Goal: Task Accomplishment & Management: Use online tool/utility

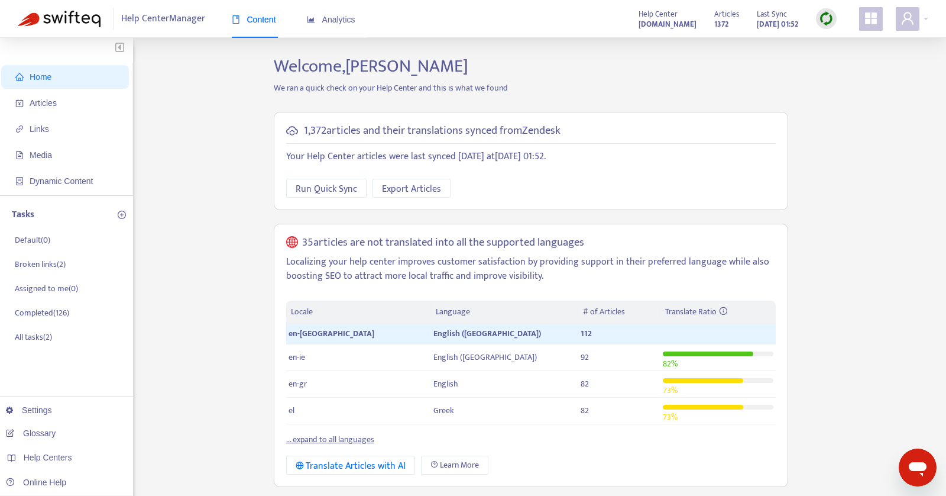
click at [44, 76] on span "Home" at bounding box center [41, 76] width 22 height 9
click at [47, 101] on span "Articles" at bounding box center [43, 102] width 27 height 9
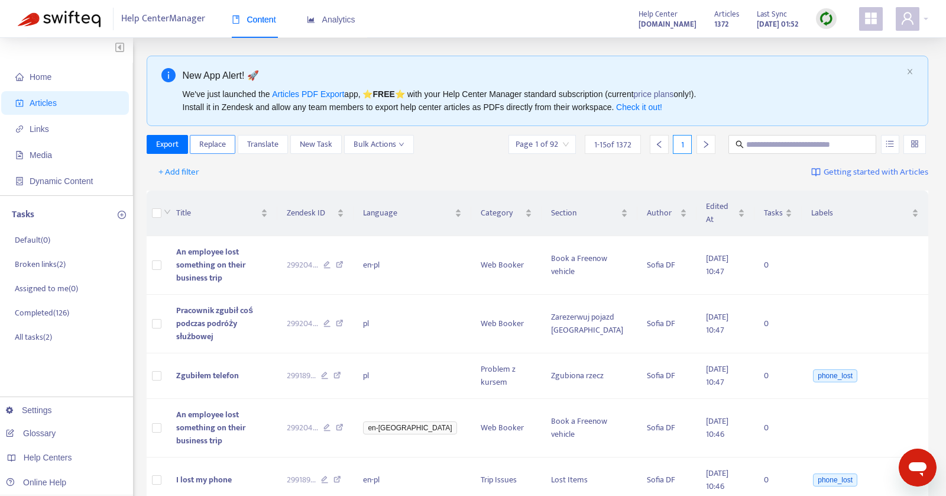
click at [209, 143] on span "Replace" at bounding box center [212, 144] width 27 height 13
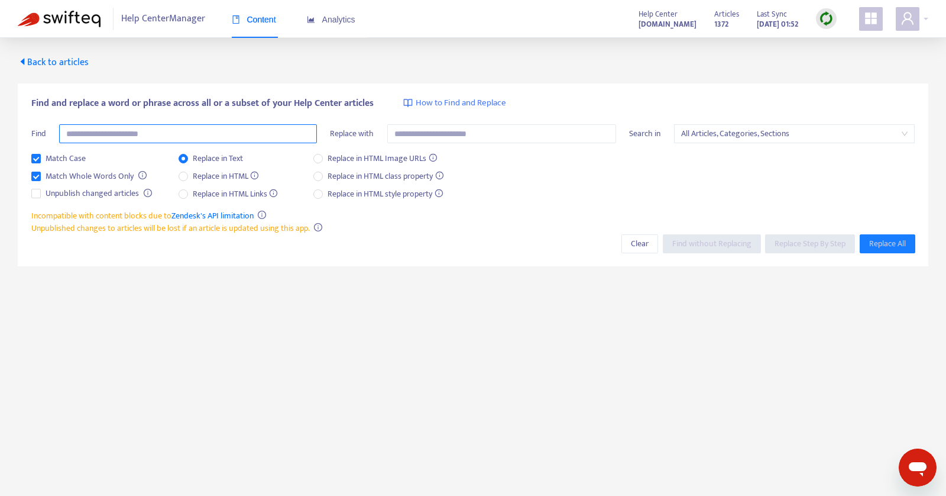
click at [205, 141] on input "text" at bounding box center [188, 133] width 258 height 19
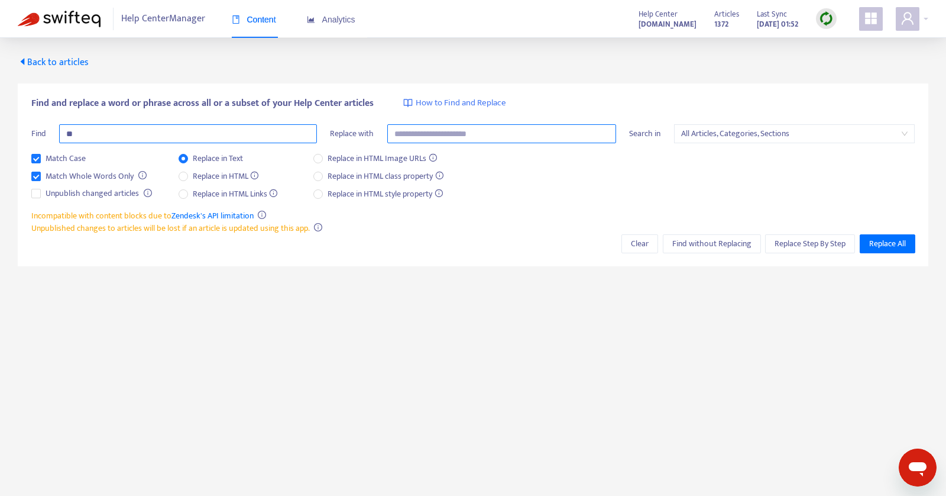
type input "*"
click at [419, 131] on input "text" at bounding box center [501, 133] width 229 height 19
paste input "*"
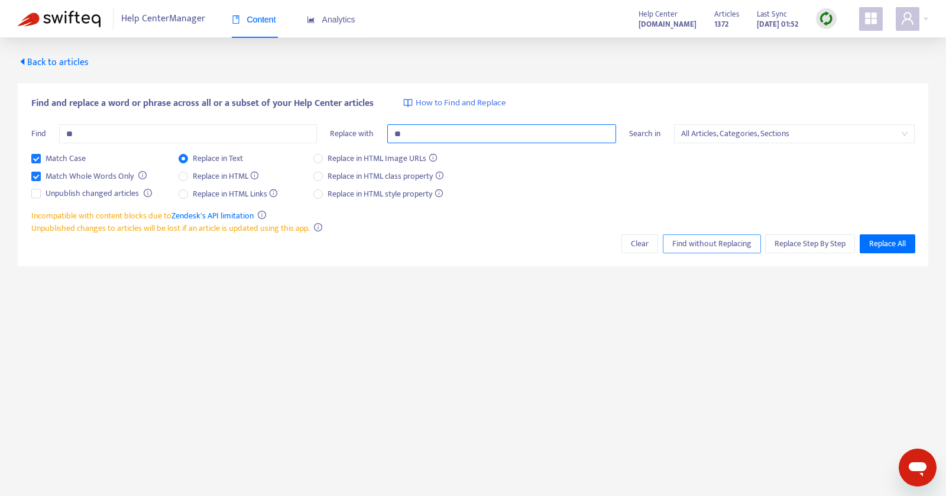
type input "*"
click at [698, 237] on span "Find without Replacing" at bounding box center [711, 243] width 79 height 13
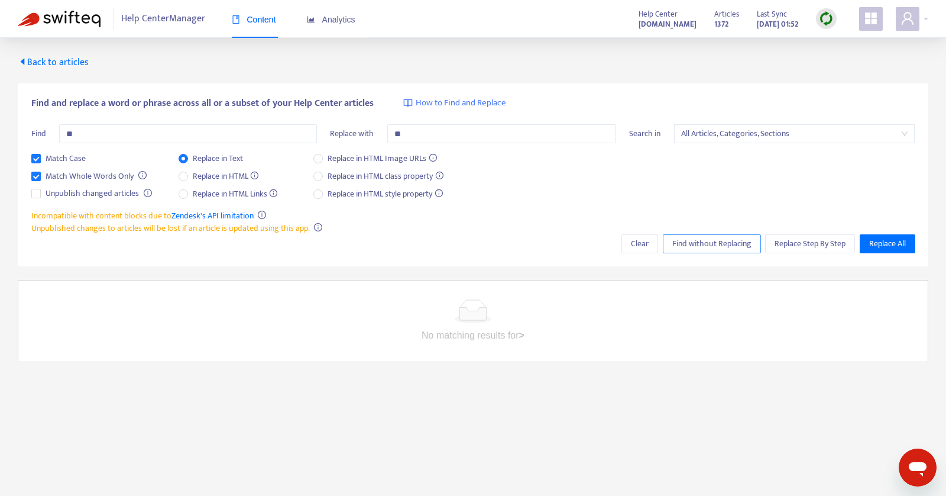
click at [693, 244] on span "Find without Replacing" at bounding box center [711, 243] width 79 height 13
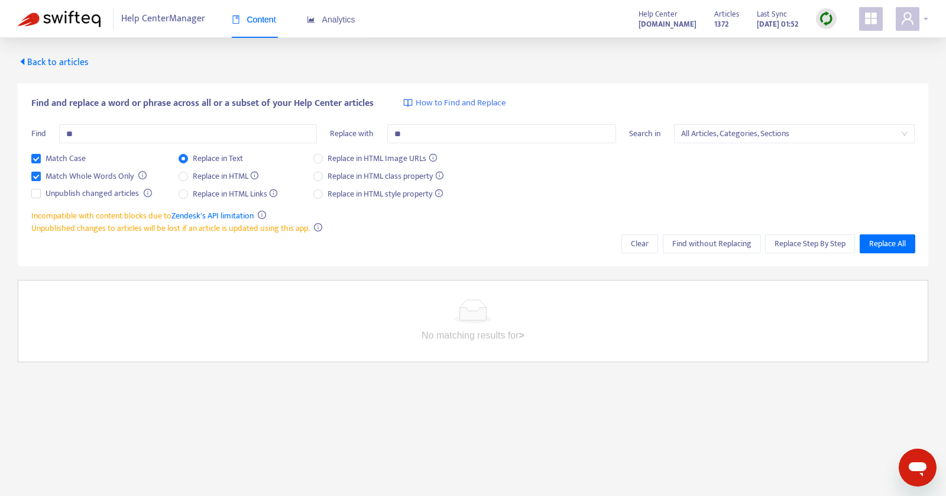
click at [898, 23] on span at bounding box center [908, 19] width 24 height 24
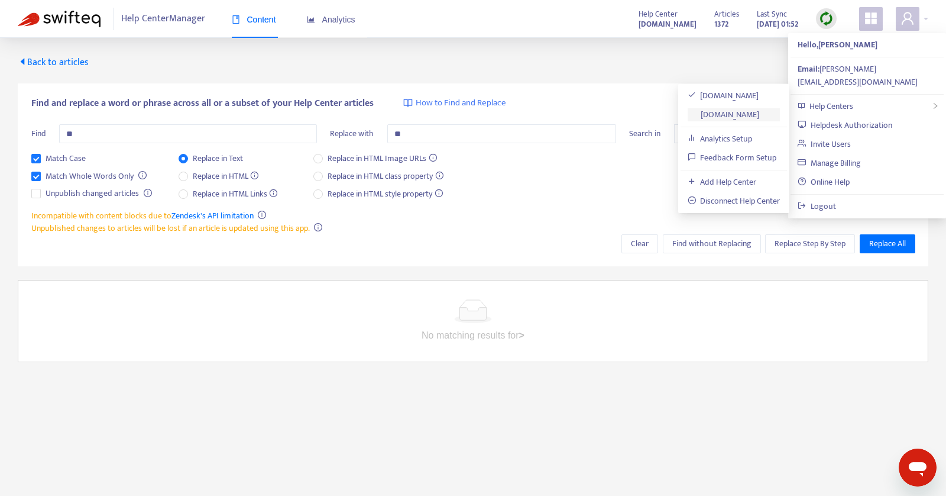
click at [755, 116] on link "[DOMAIN_NAME]" at bounding box center [724, 115] width 72 height 14
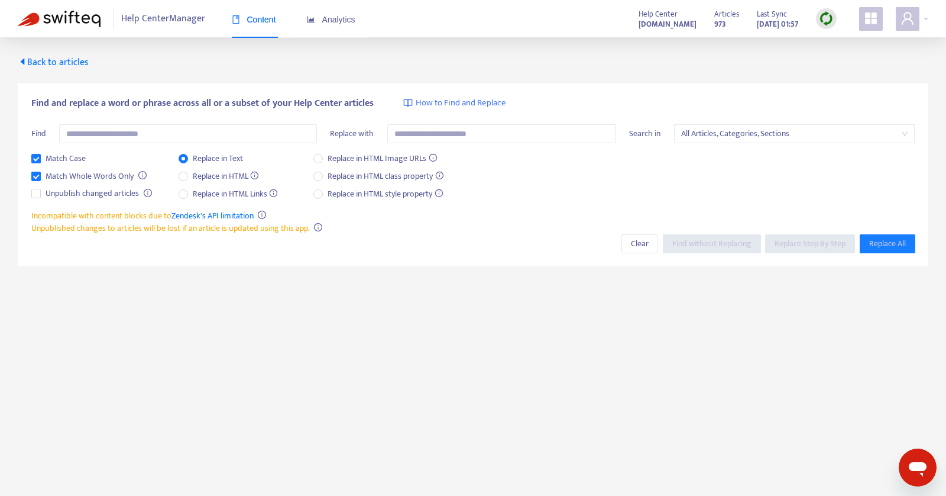
click at [890, 19] on div at bounding box center [875, 19] width 33 height 24
click at [915, 33] on div "Help Center Manager Content Analytics Help Center driver.free-now.com Articles …" at bounding box center [473, 19] width 946 height 38
click at [914, 22] on icon "user" at bounding box center [908, 18] width 14 height 14
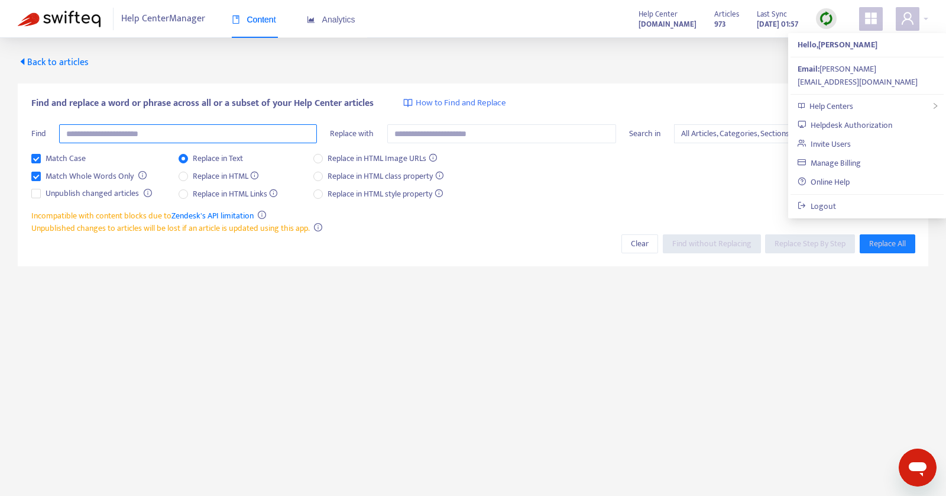
click at [79, 131] on input "text" at bounding box center [188, 133] width 258 height 19
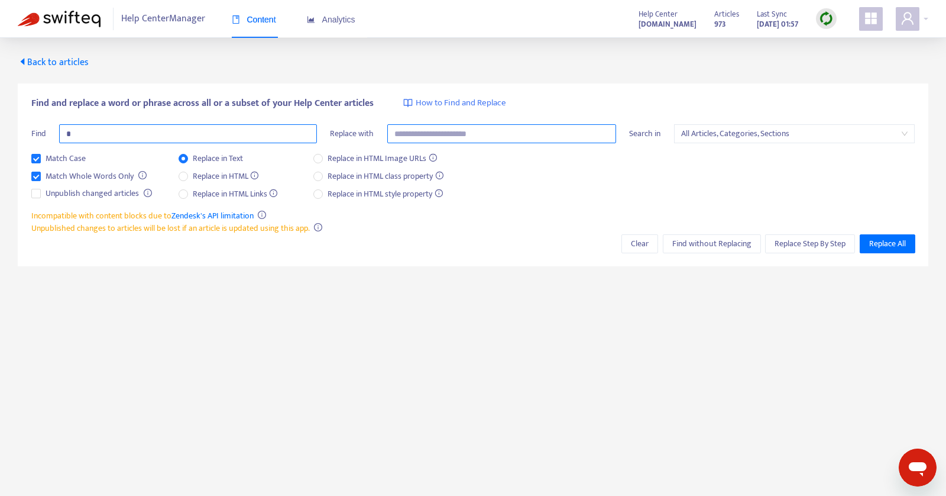
type input "*"
click at [412, 135] on input "text" at bounding box center [501, 133] width 229 height 19
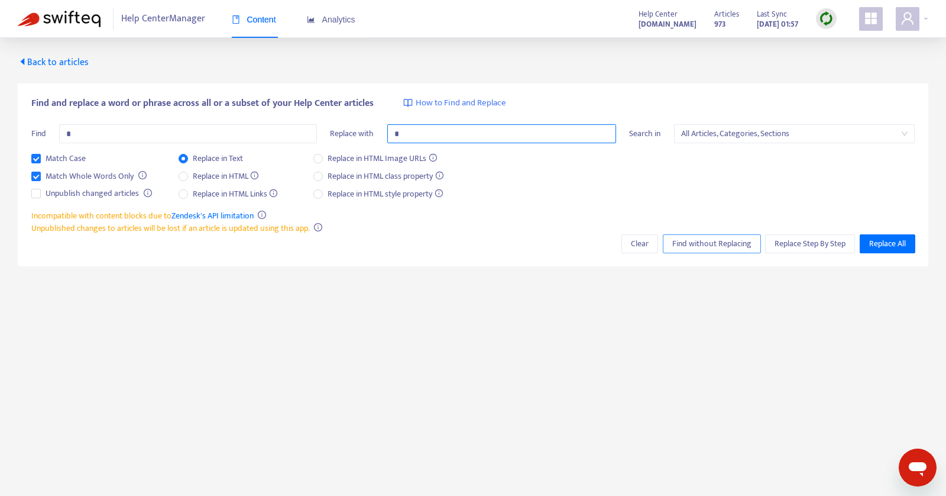
type input "*"
click at [702, 242] on span "Find without Replacing" at bounding box center [711, 243] width 79 height 13
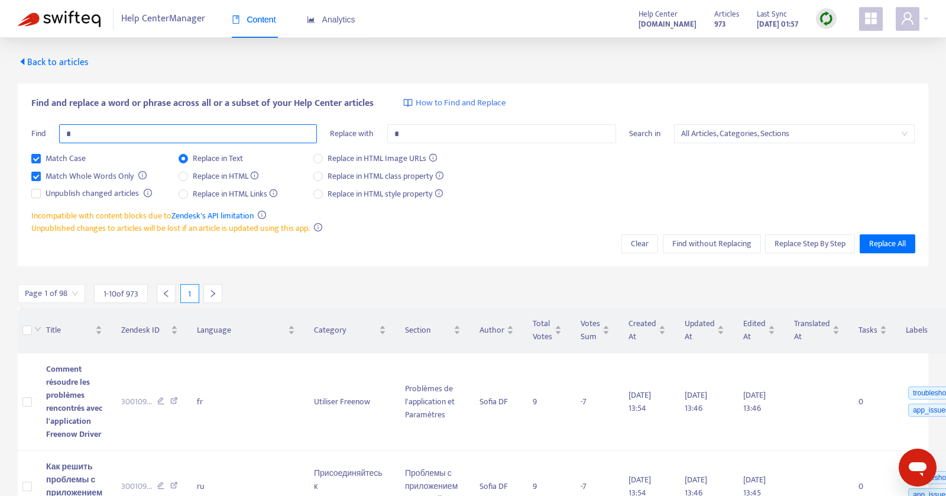
drag, startPoint x: 111, startPoint y: 128, endPoint x: 74, endPoint y: 126, distance: 36.7
click at [73, 127] on input "*" at bounding box center [188, 133] width 258 height 19
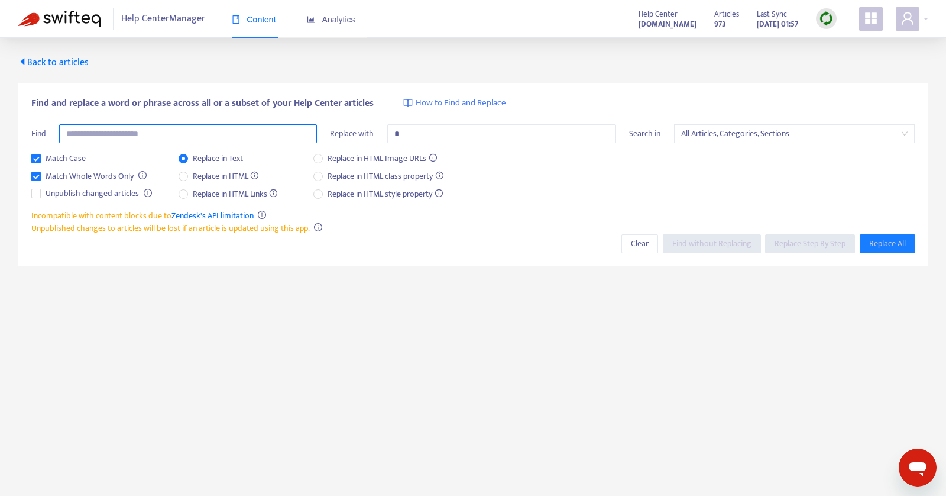
type input "*"
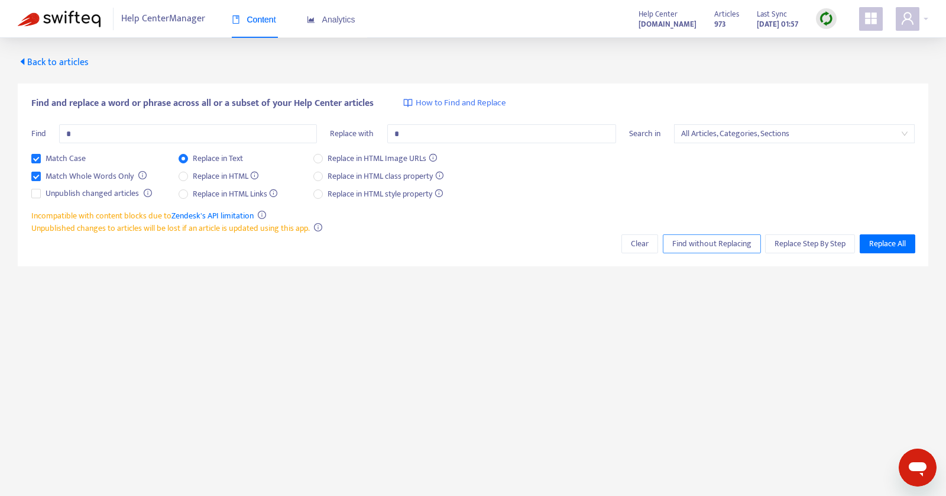
click at [709, 240] on span "Find without Replacing" at bounding box center [711, 243] width 79 height 13
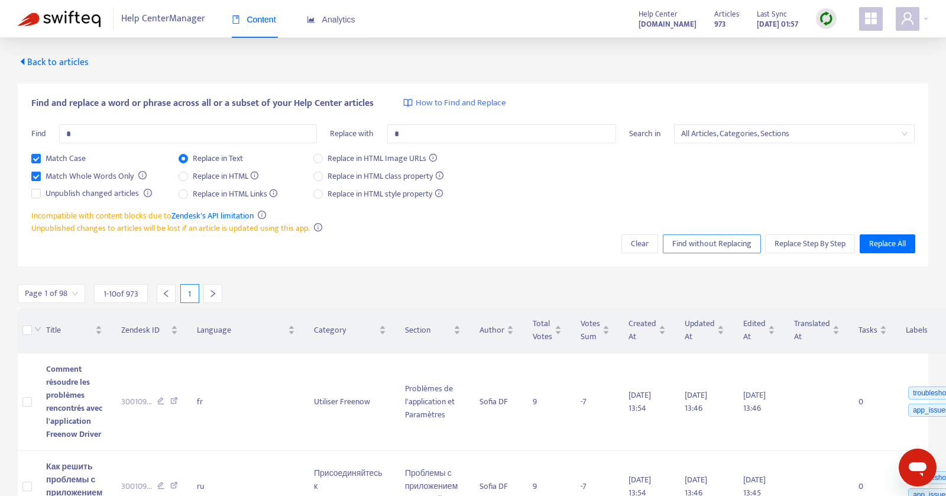
click at [709, 240] on span "Find without Replacing" at bounding box center [711, 243] width 79 height 13
click at [423, 133] on input "*" at bounding box center [501, 133] width 229 height 19
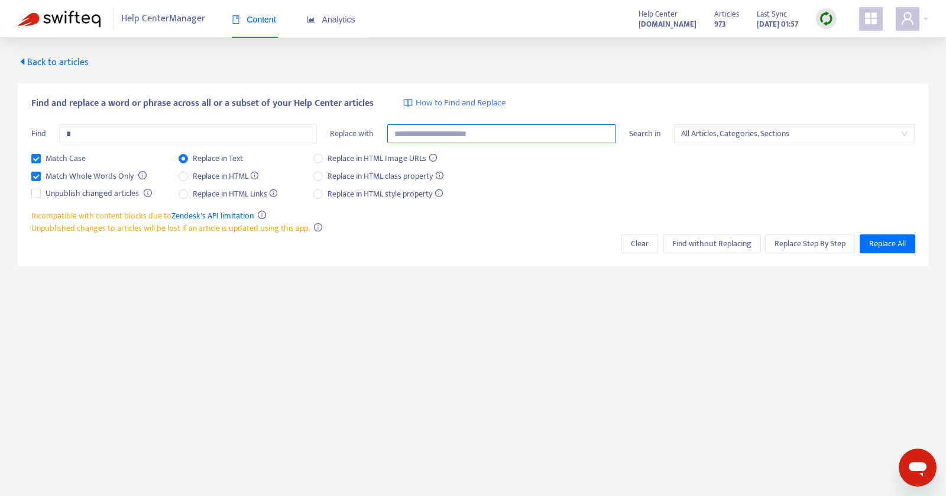
paste input "*"
type input "*"
click at [687, 231] on div "Incompatible with content blocks due to Zendesk's API limitation Unpublished ch…" at bounding box center [473, 221] width 884 height 25
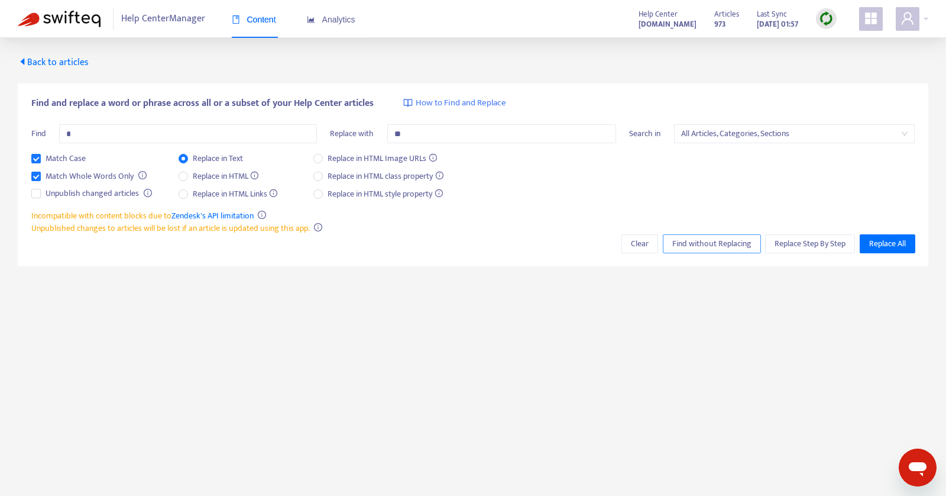
click at [685, 241] on span "Find without Replacing" at bounding box center [711, 243] width 79 height 13
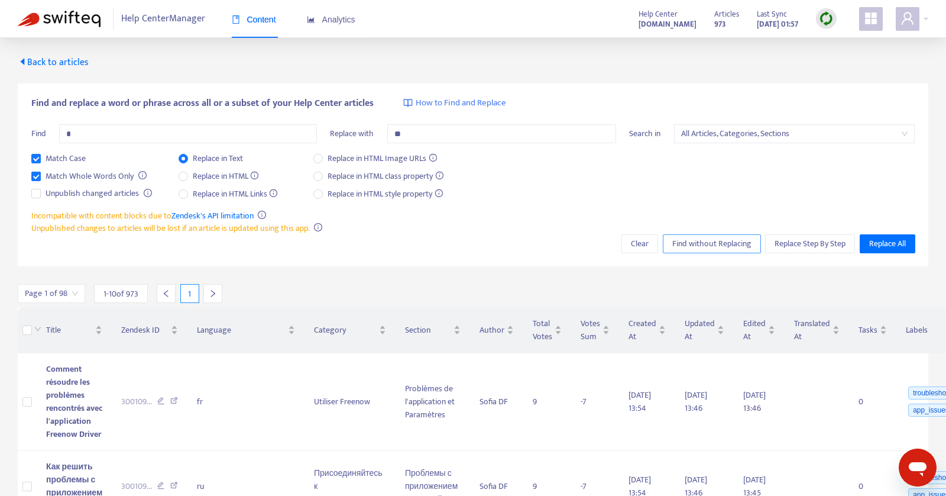
click at [685, 241] on span "Find without Replacing" at bounding box center [711, 243] width 79 height 13
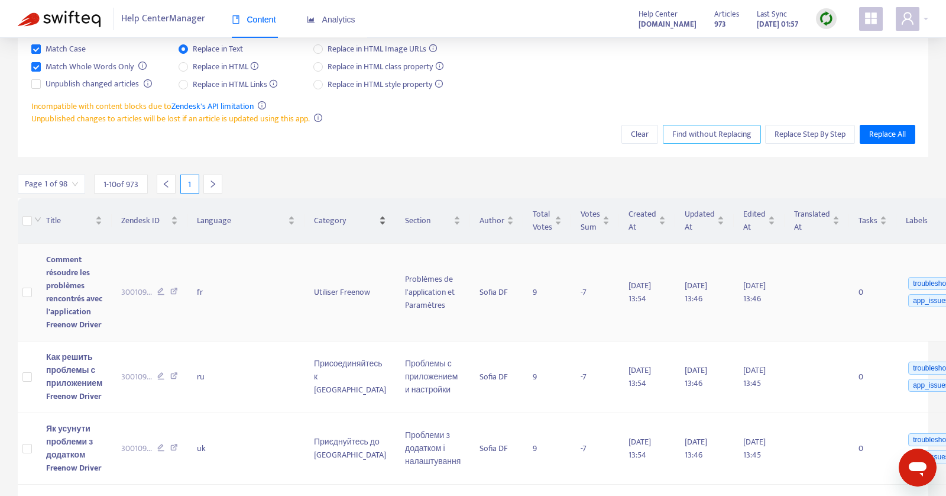
scroll to position [110, 0]
click at [102, 273] on td "Comment résoudre les problèmes rencontrés avec l'application Freenow Driver" at bounding box center [74, 292] width 75 height 98
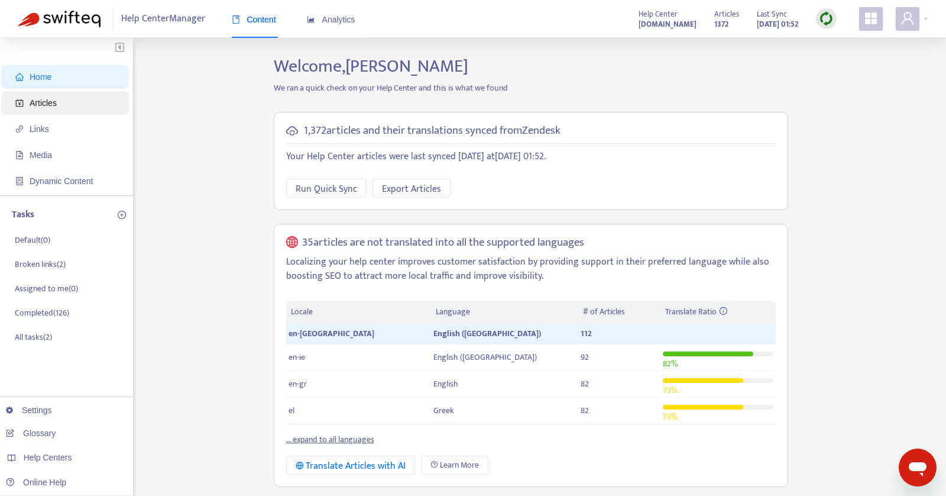
click at [51, 102] on span "Articles" at bounding box center [43, 102] width 27 height 9
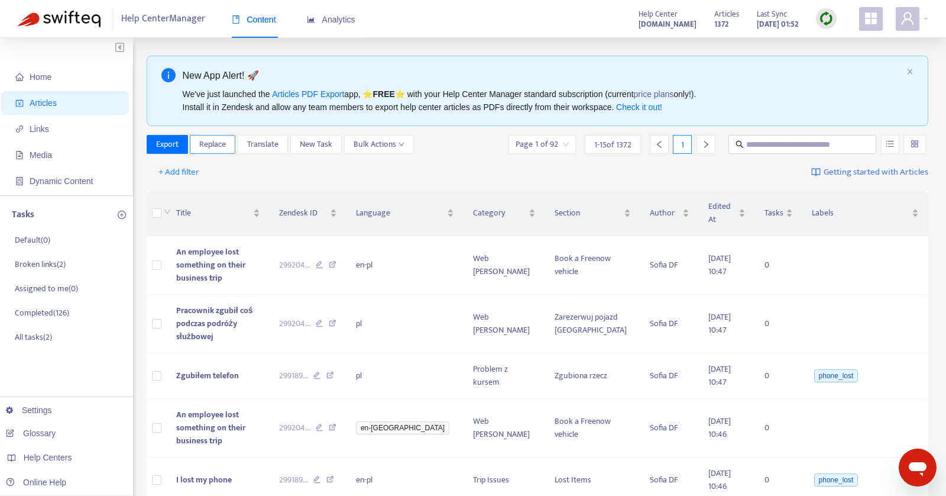
click at [221, 143] on span "Replace" at bounding box center [212, 144] width 27 height 13
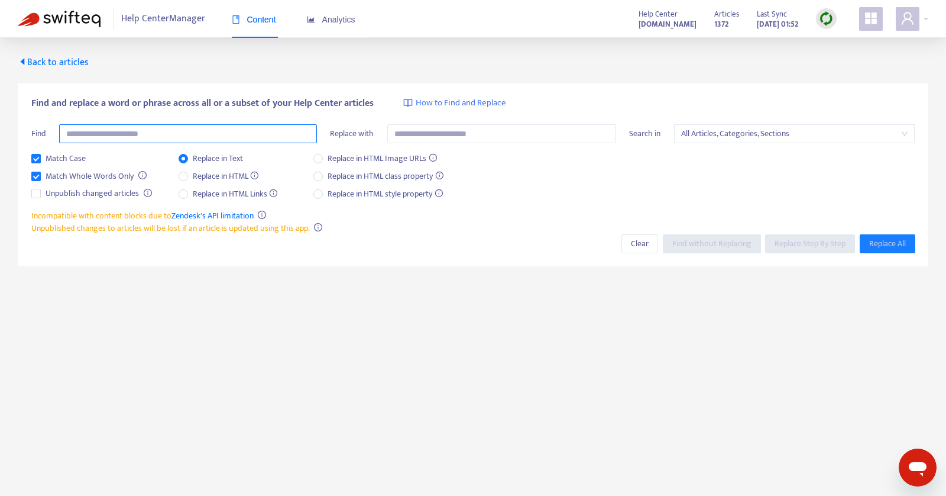
click at [215, 137] on input "text" at bounding box center [188, 133] width 258 height 19
paste input "*"
type input "*"
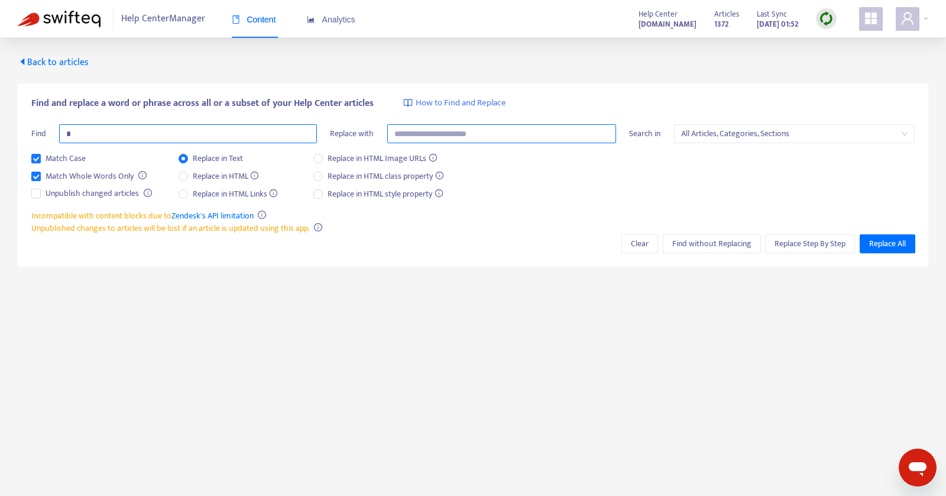
type input "*"
click at [449, 133] on input "text" at bounding box center [501, 133] width 229 height 19
paste input "*"
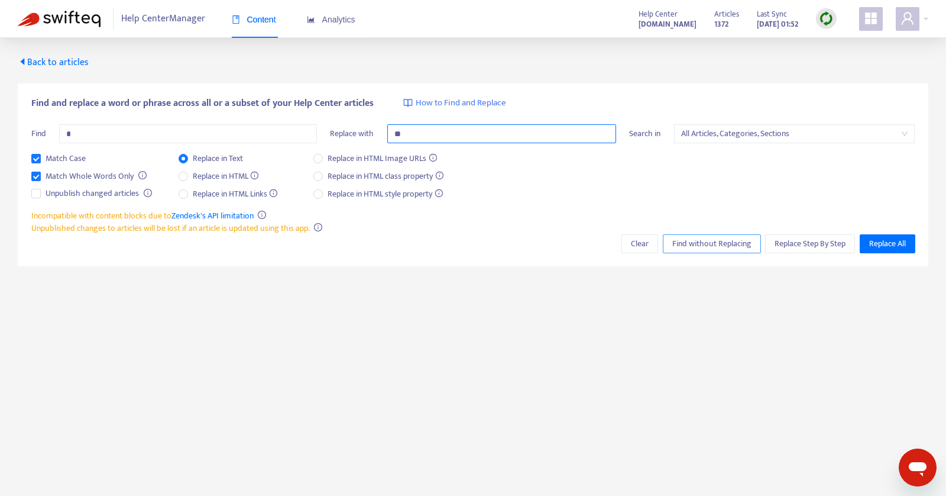
type input "*"
click at [689, 240] on span "Find without Replacing" at bounding box center [711, 243] width 79 height 13
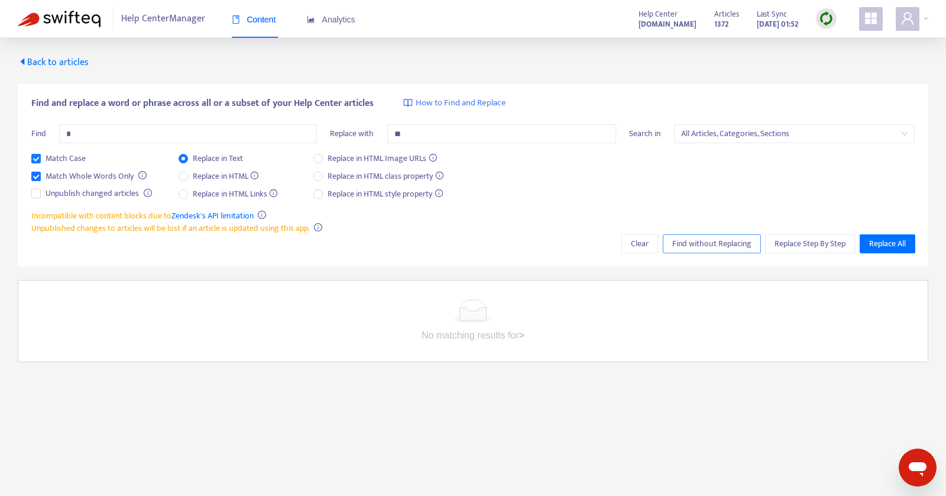
click at [689, 240] on span "Find without Replacing" at bounding box center [711, 243] width 79 height 13
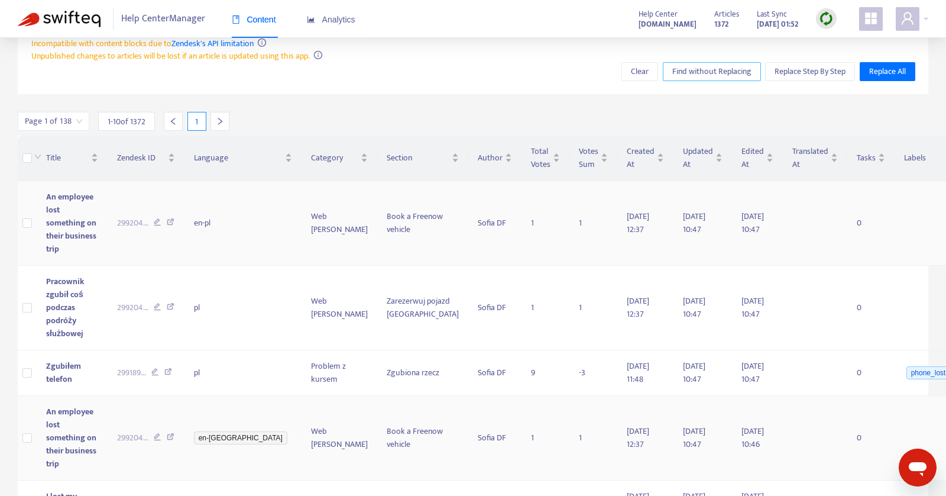
scroll to position [568, 0]
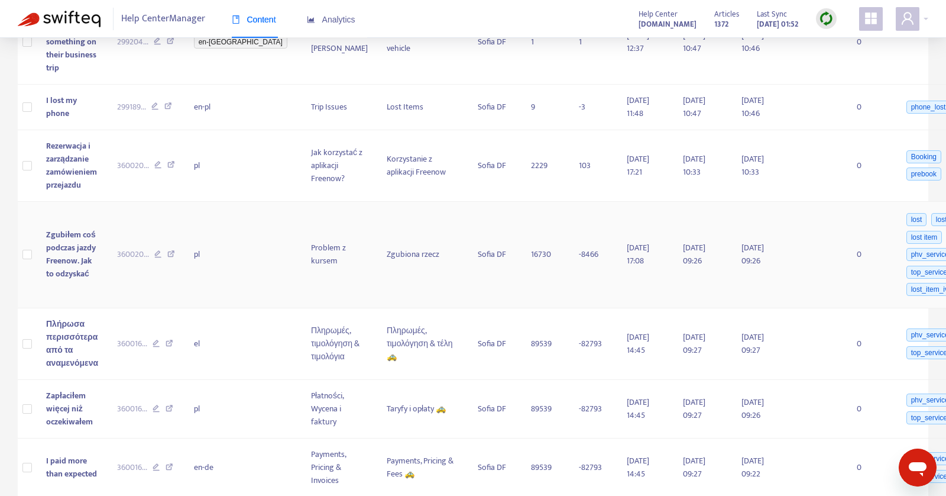
click at [96, 263] on td "Zgubiłem coś podczas jazdy Freenow. Jak to odzyskać" at bounding box center [72, 255] width 71 height 107
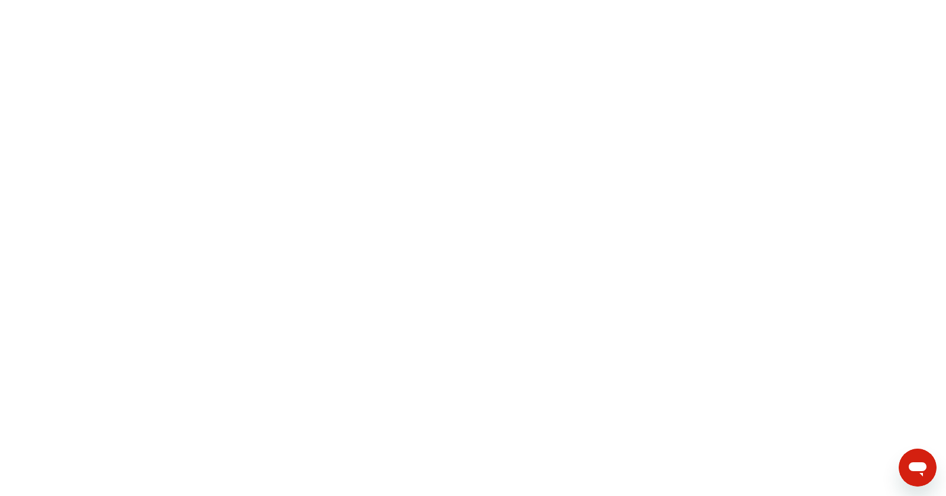
scroll to position [0, 0]
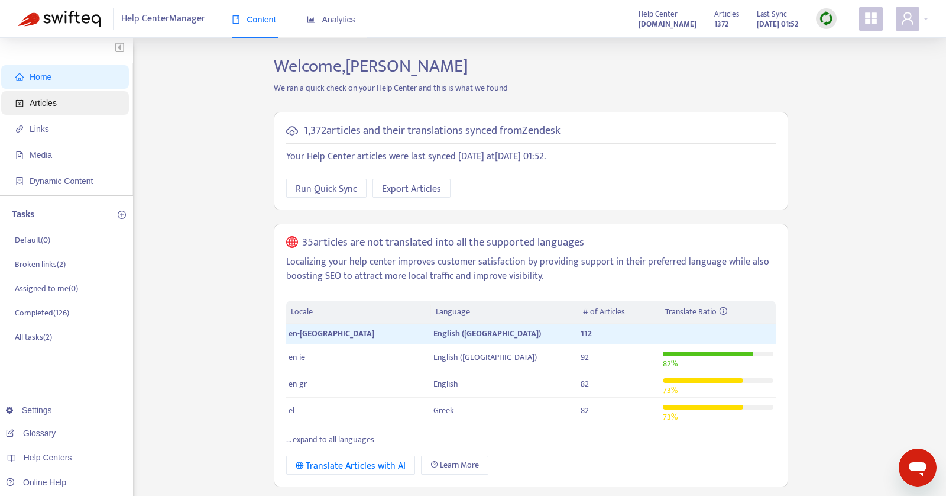
click at [63, 101] on span "Articles" at bounding box center [67, 103] width 104 height 24
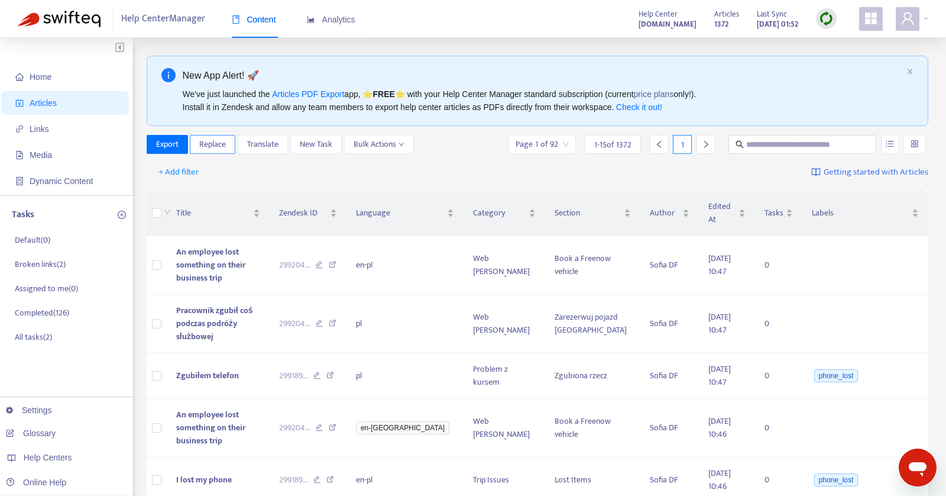
click at [208, 142] on span "Replace" at bounding box center [212, 144] width 27 height 13
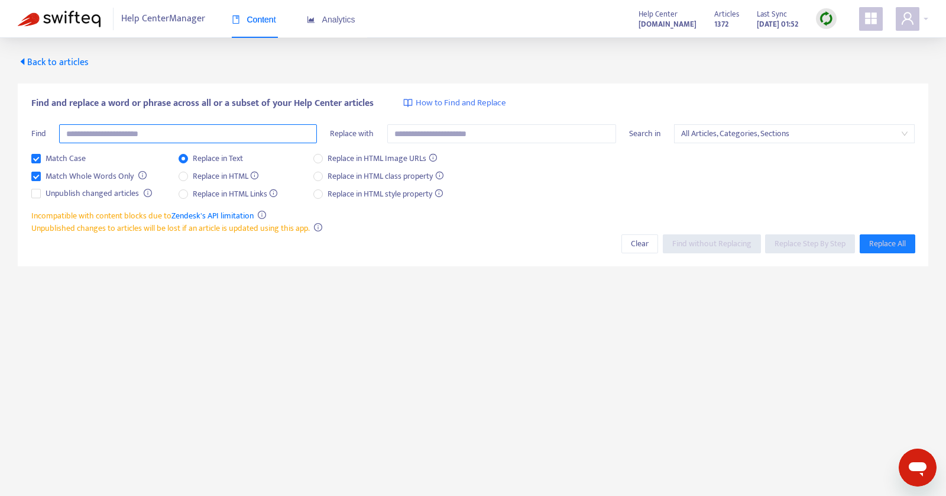
click at [209, 133] on input "text" at bounding box center [188, 133] width 258 height 19
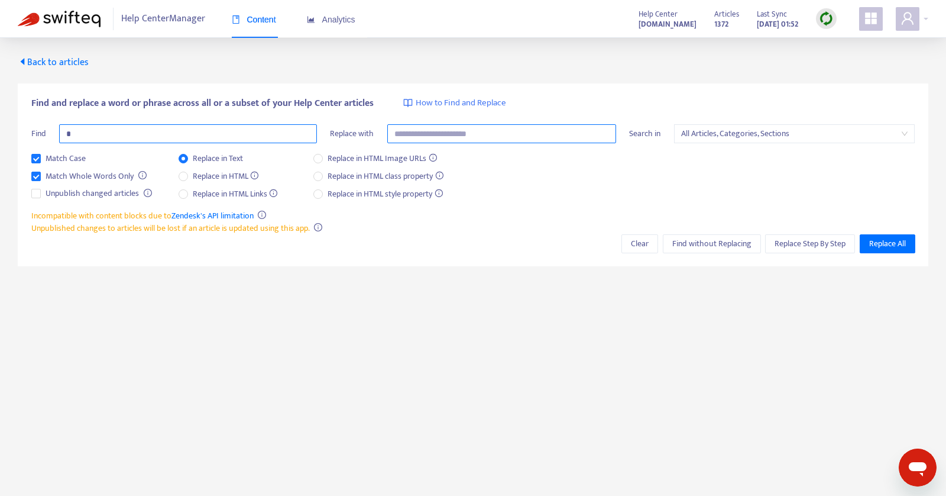
type input "*"
click at [451, 136] on input "text" at bounding box center [501, 133] width 229 height 19
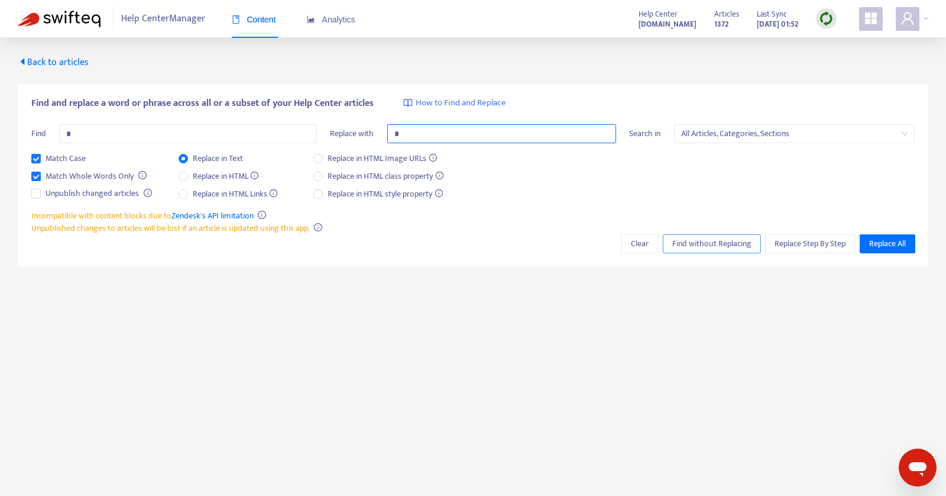
type input "*"
click at [673, 239] on span "Find without Replacing" at bounding box center [711, 243] width 79 height 13
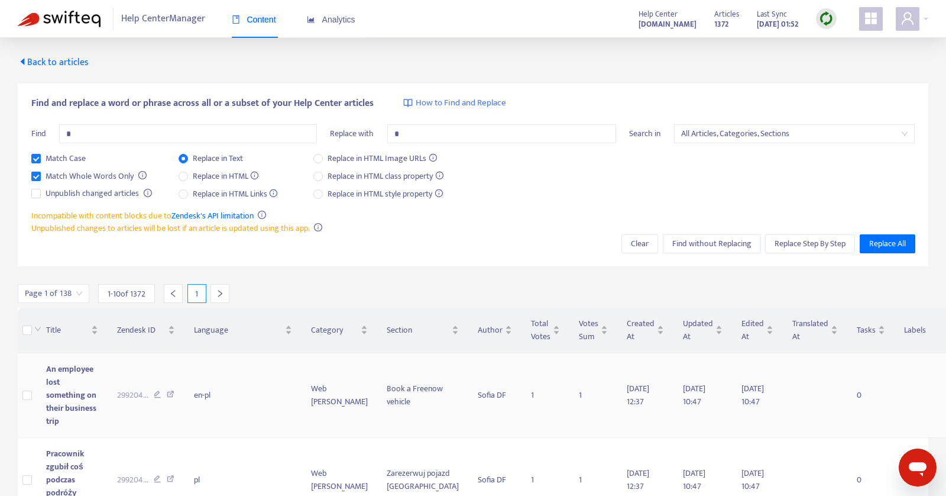
click at [783, 384] on td at bounding box center [815, 395] width 64 height 85
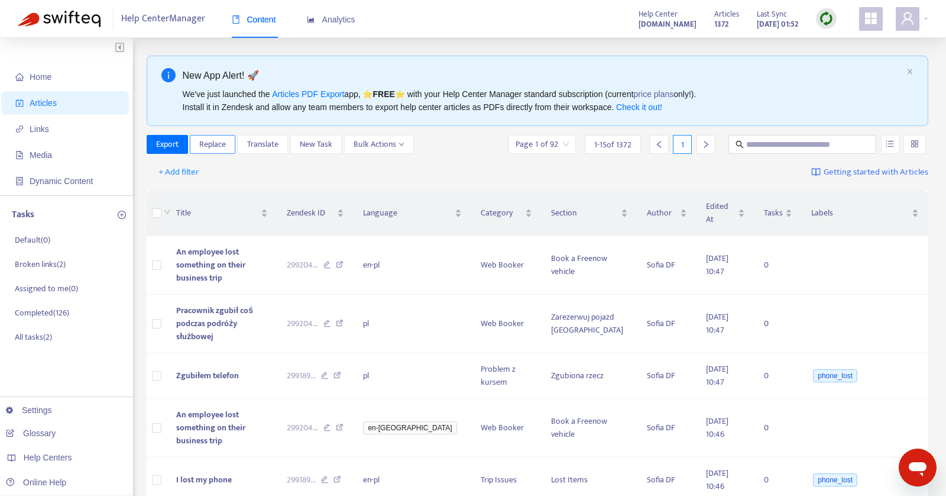
click at [222, 149] on span "Replace" at bounding box center [212, 144] width 27 height 13
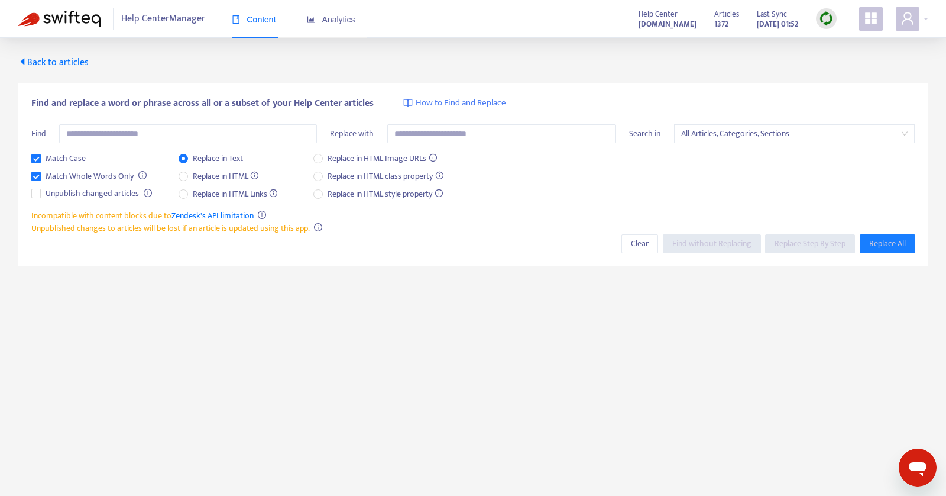
click at [245, 21] on span "Content" at bounding box center [254, 19] width 44 height 9
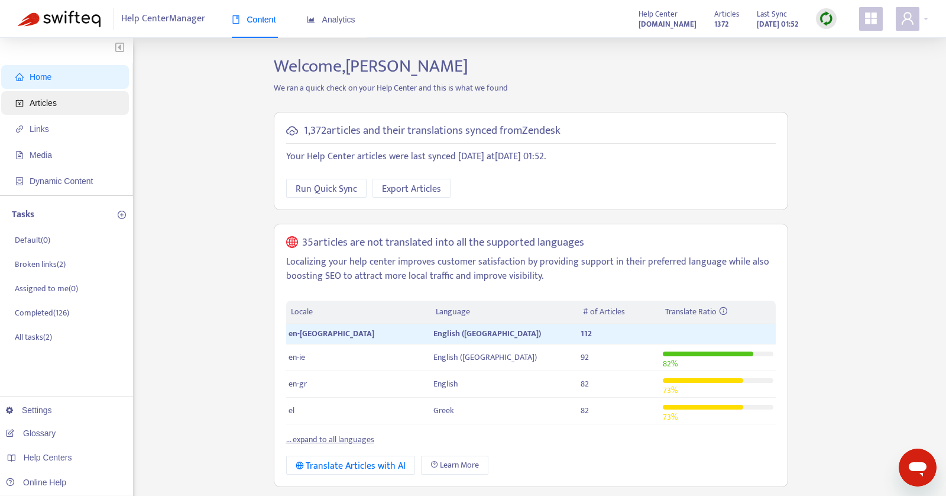
click at [56, 102] on span "Articles" at bounding box center [43, 102] width 27 height 9
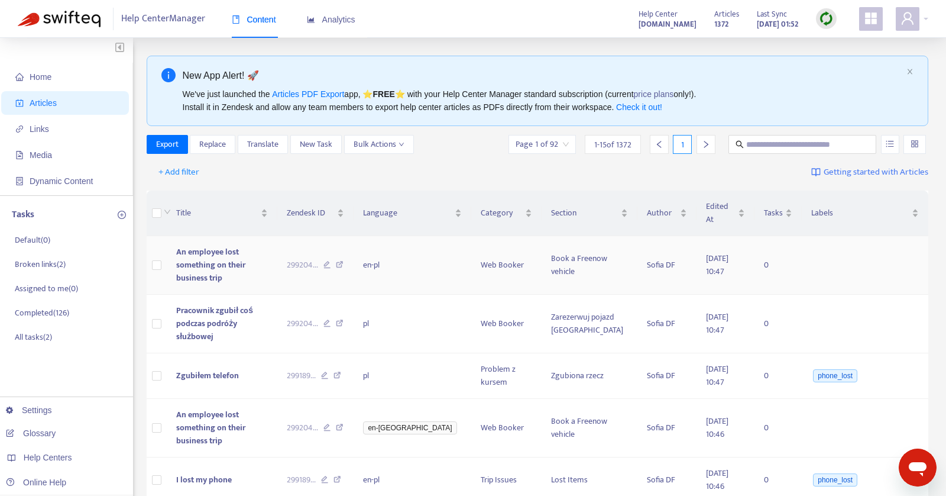
click at [240, 256] on span "An employee lost something on their business trip" at bounding box center [210, 265] width 69 height 40
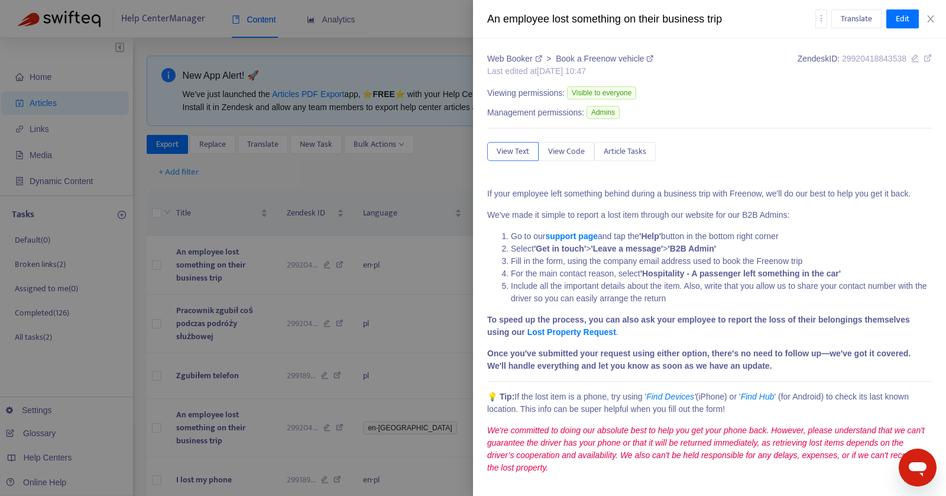
click at [283, 189] on div at bounding box center [473, 248] width 946 height 496
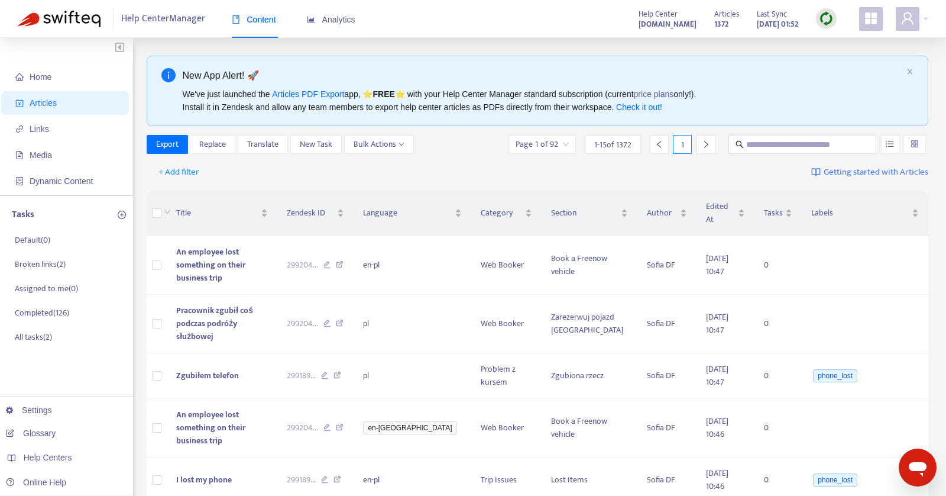
click at [358, 22] on div "Content Analytics" at bounding box center [299, 20] width 135 height 36
click at [348, 20] on span "Analytics" at bounding box center [331, 19] width 48 height 9
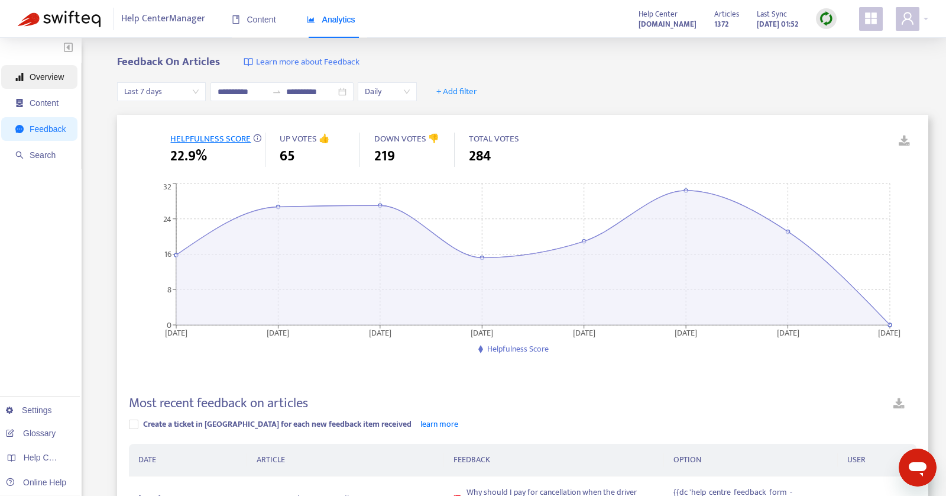
click at [42, 77] on span "Overview" at bounding box center [47, 76] width 34 height 9
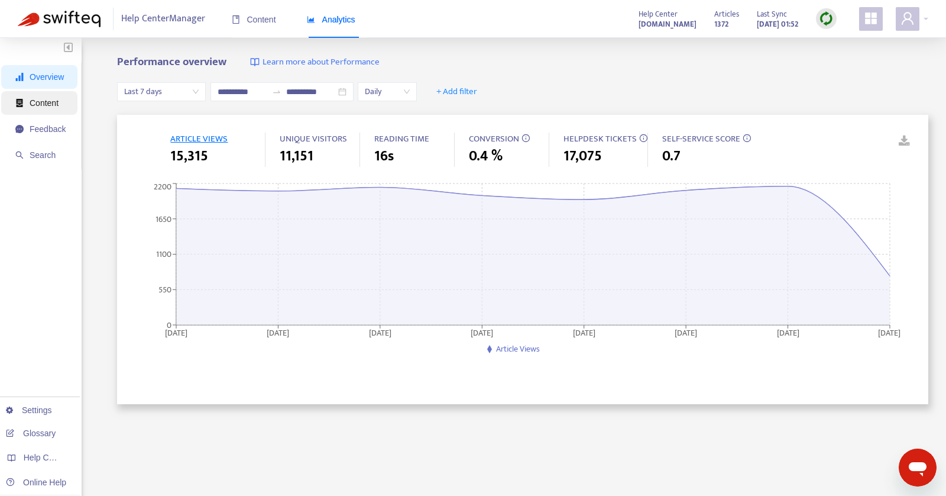
click at [42, 105] on span "Content" at bounding box center [44, 102] width 29 height 9
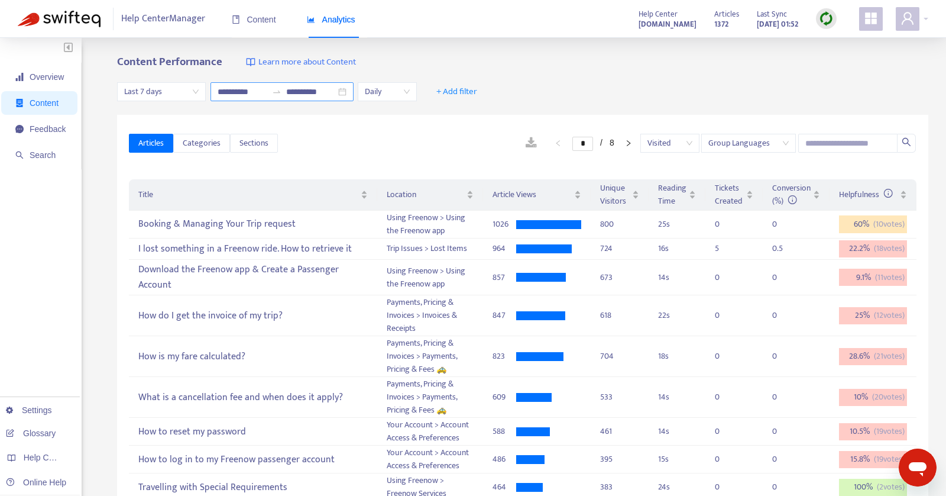
click at [279, 96] on icon "swap-right" at bounding box center [276, 91] width 9 height 9
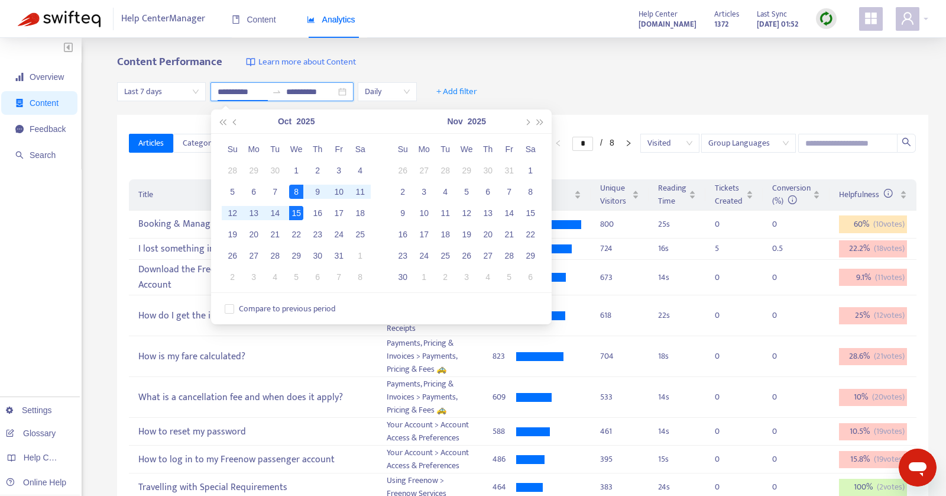
click at [279, 96] on icon "swap-right" at bounding box center [276, 91] width 9 height 9
click at [539, 79] on div "**********" at bounding box center [522, 92] width 811 height 46
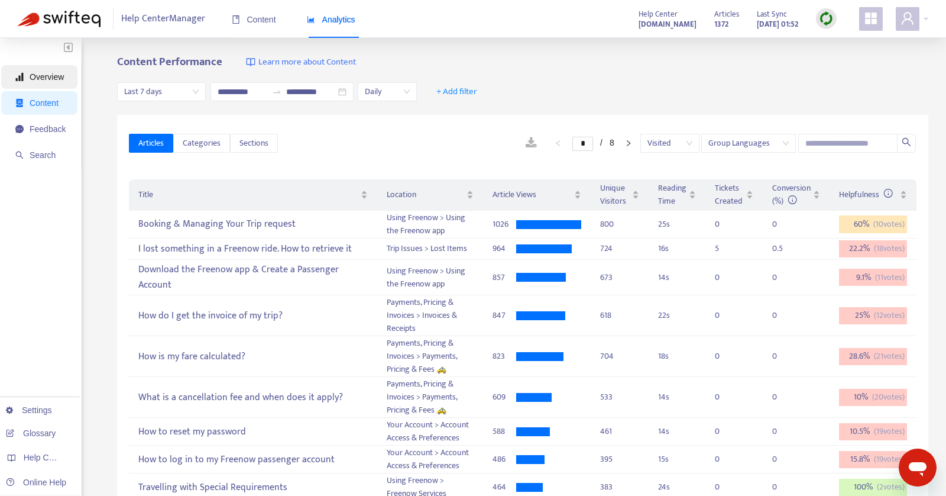
click at [34, 70] on span "Overview" at bounding box center [40, 77] width 50 height 24
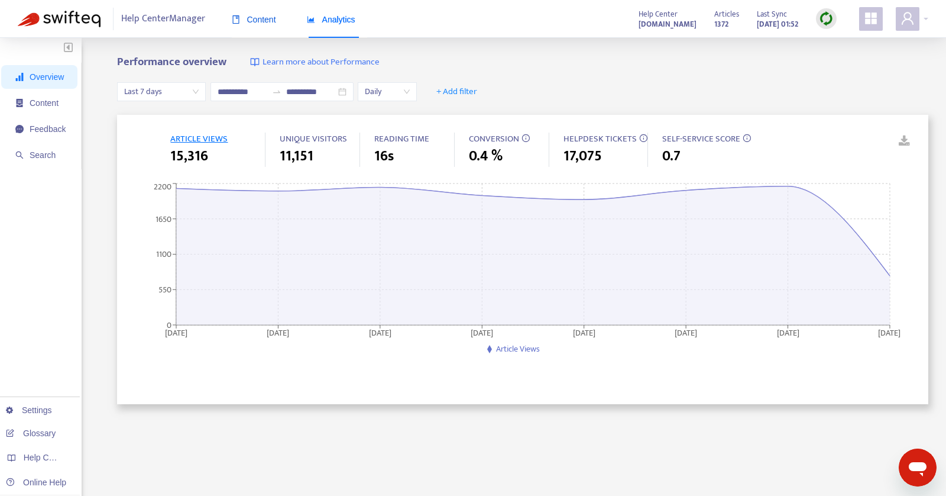
click at [259, 18] on span "Content" at bounding box center [254, 19] width 44 height 9
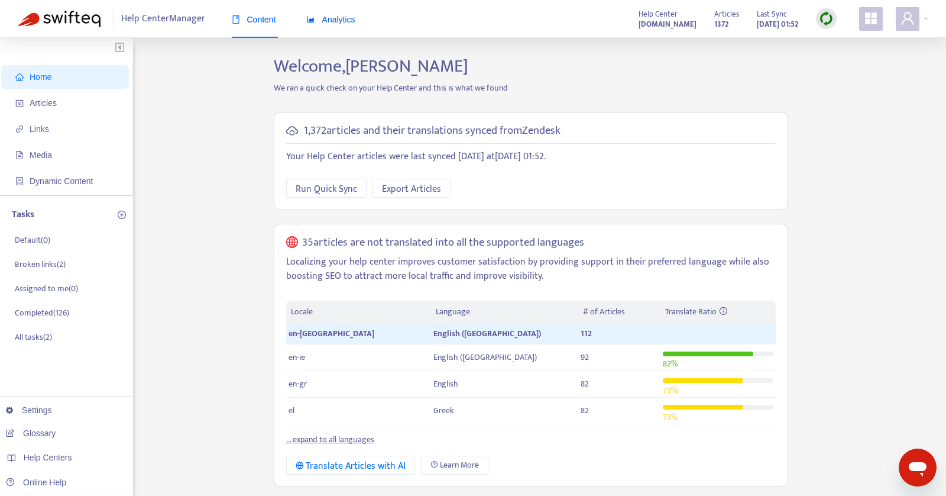
click at [337, 15] on span "Analytics" at bounding box center [331, 19] width 48 height 9
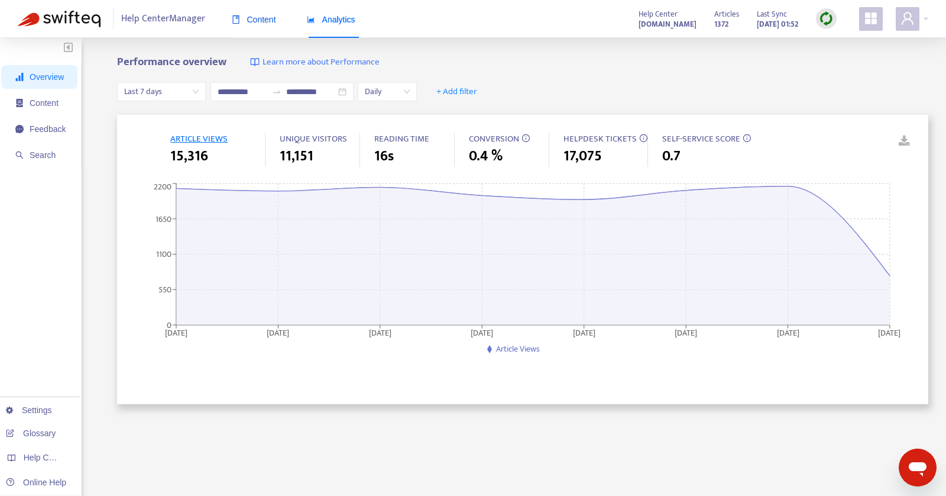
click at [255, 25] on div "Content" at bounding box center [254, 19] width 44 height 13
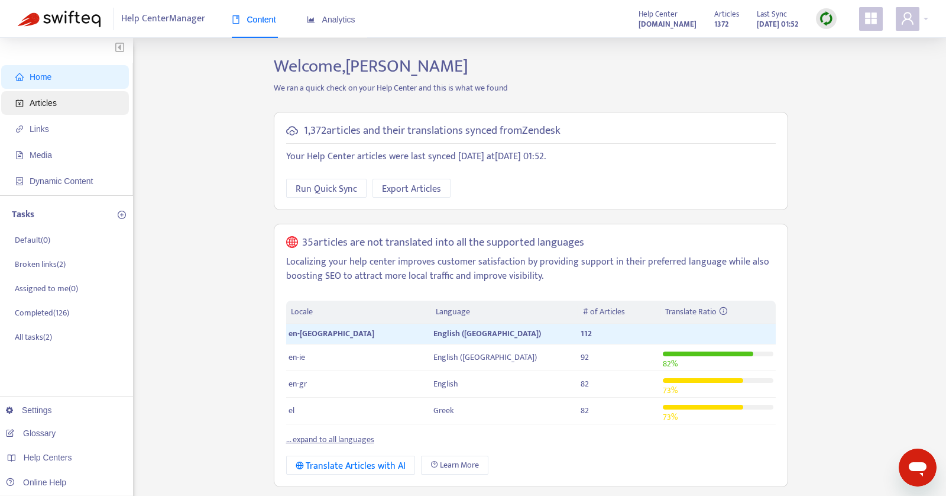
click at [65, 102] on span "Articles" at bounding box center [67, 103] width 104 height 24
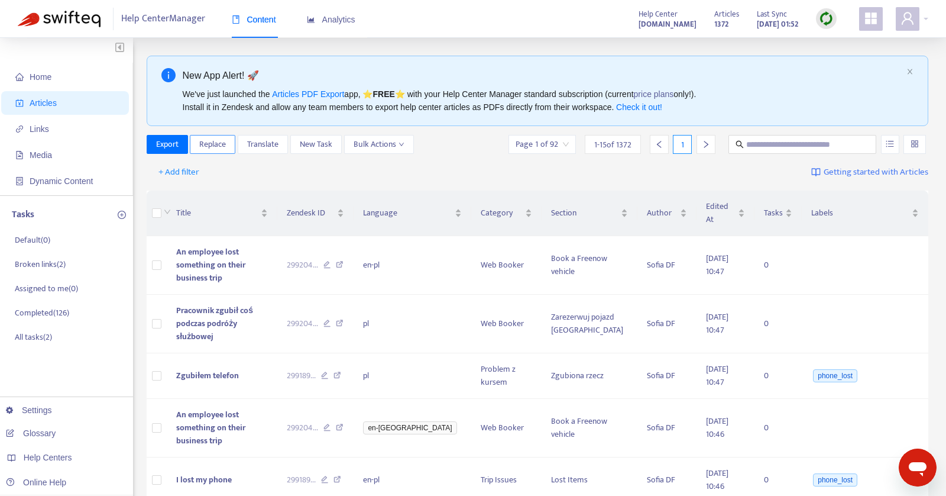
click at [218, 147] on span "Replace" at bounding box center [212, 144] width 27 height 13
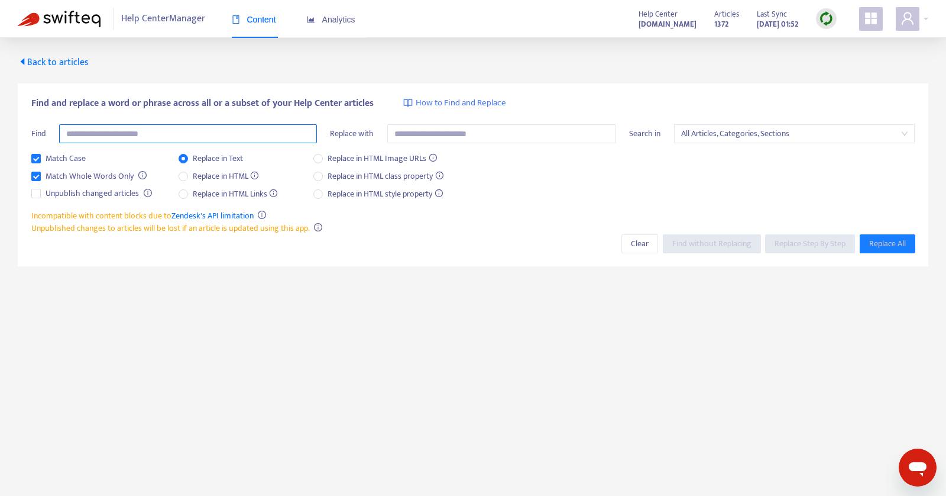
click at [218, 127] on input "text" at bounding box center [188, 133] width 258 height 19
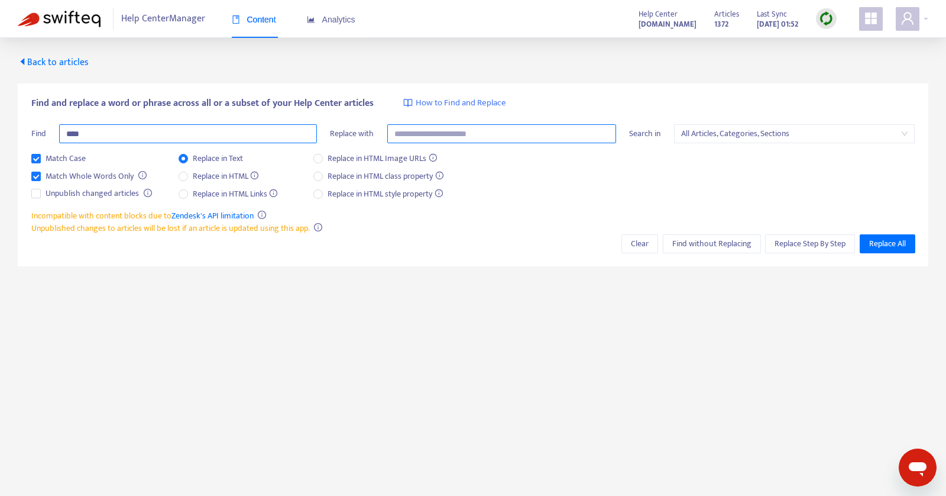
type input "****"
click at [492, 136] on input "text" at bounding box center [501, 133] width 229 height 19
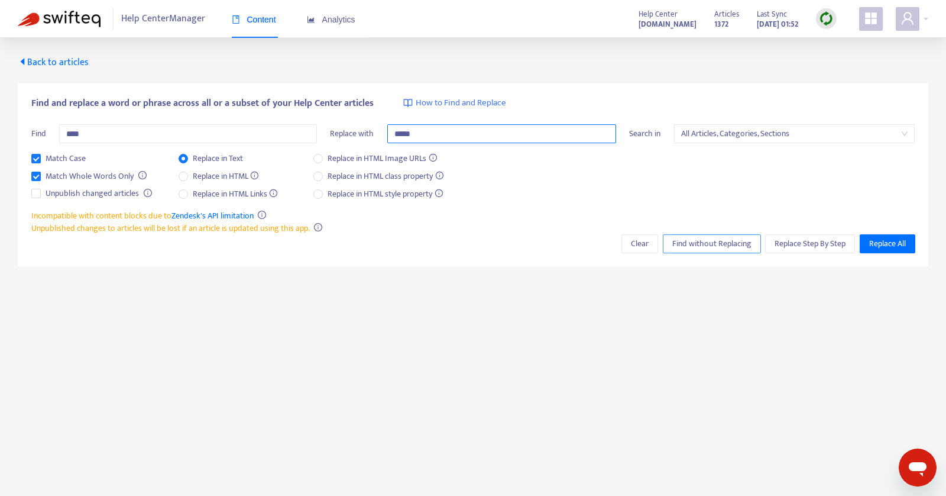
type input "*****"
click at [692, 242] on span "Find without Replacing" at bounding box center [711, 243] width 79 height 13
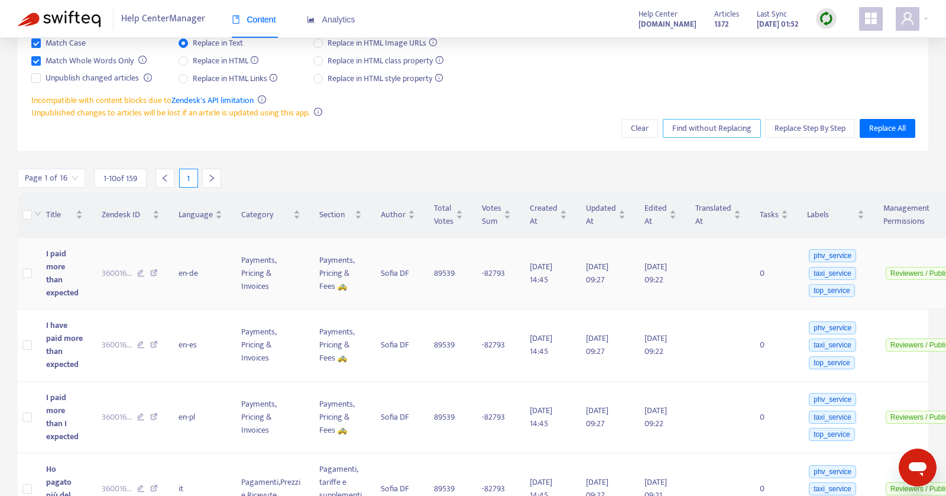
scroll to position [117, 0]
click at [141, 271] on icon at bounding box center [141, 273] width 8 height 11
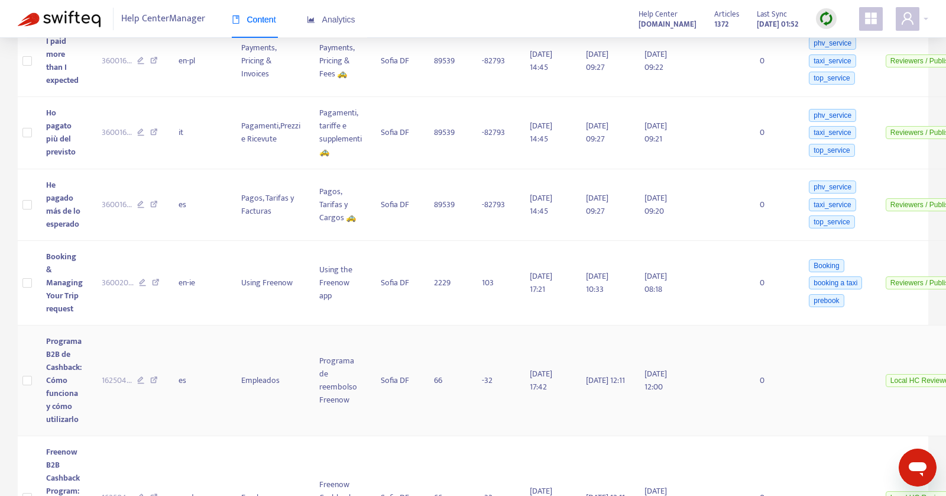
click at [140, 387] on icon at bounding box center [141, 381] width 8 height 11
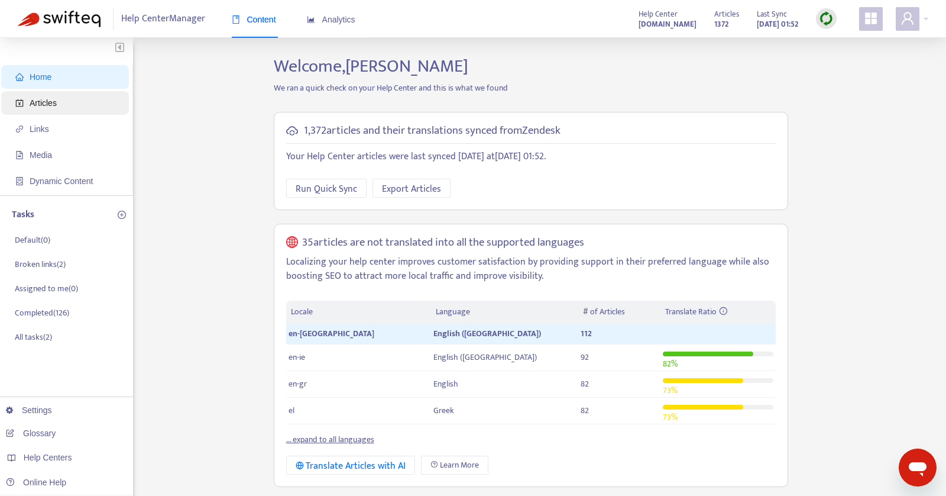
click at [56, 100] on span "Articles" at bounding box center [43, 102] width 27 height 9
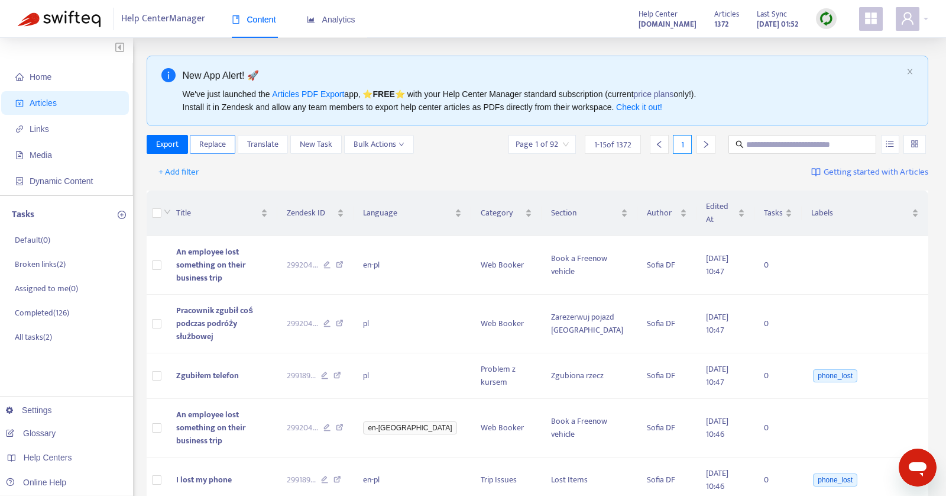
click at [213, 144] on span "Replace" at bounding box center [212, 144] width 27 height 13
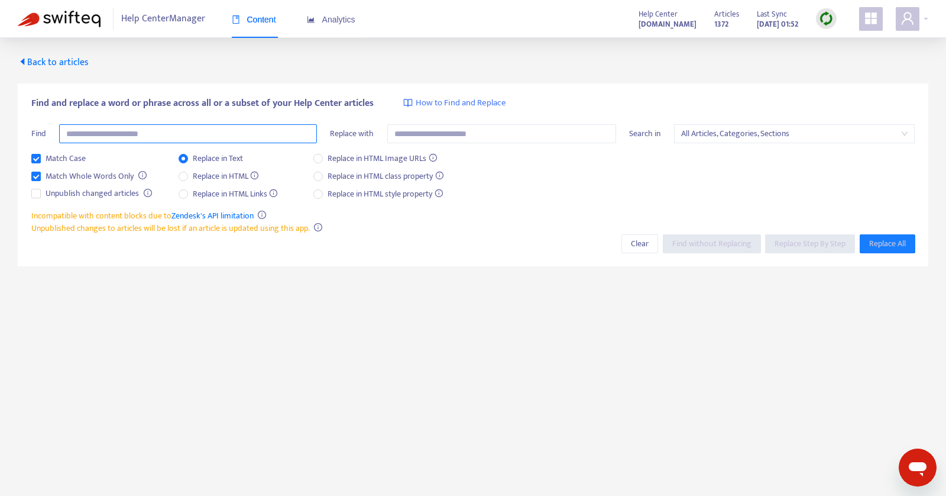
click at [208, 134] on input "text" at bounding box center [188, 133] width 258 height 19
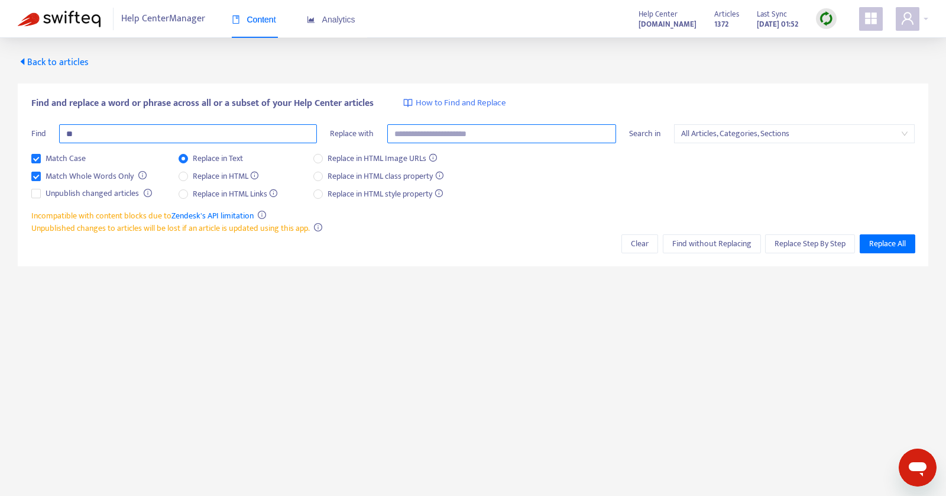
type input "*"
click at [451, 135] on input "text" at bounding box center [501, 133] width 229 height 19
paste input "*"
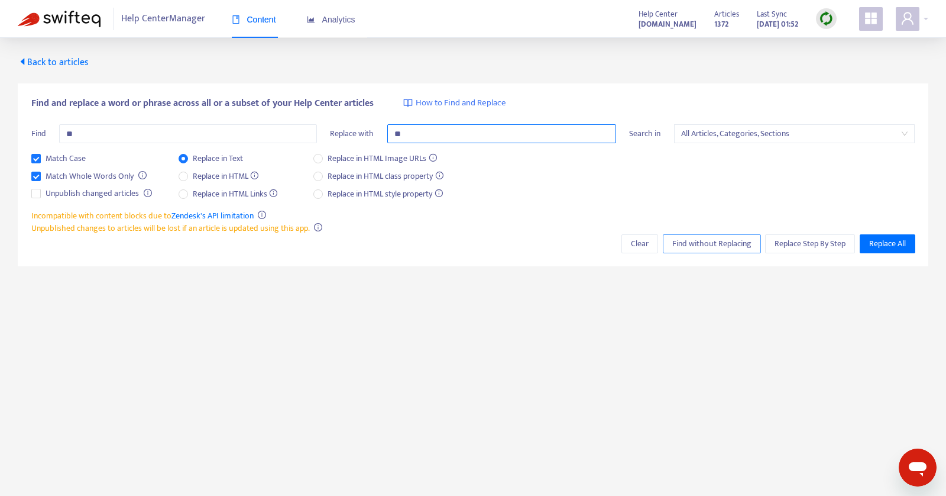
type input "*"
click at [682, 245] on span "Find without Replacing" at bounding box center [711, 243] width 79 height 13
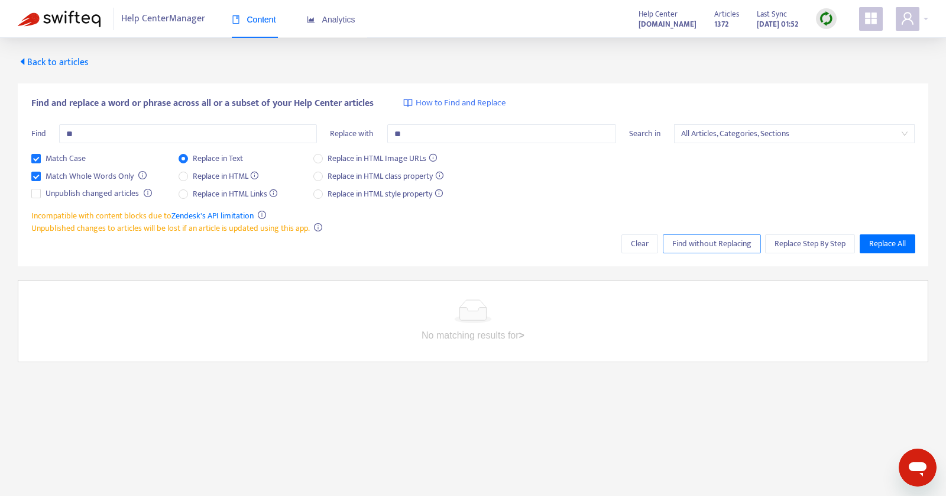
click at [682, 245] on span "Find without Replacing" at bounding box center [711, 243] width 79 height 13
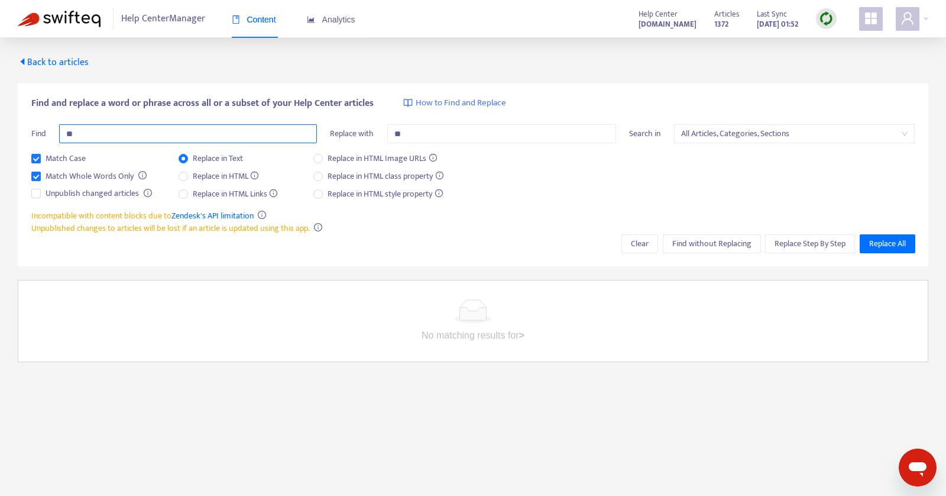
click at [177, 130] on input "*" at bounding box center [188, 133] width 258 height 19
type input "*"
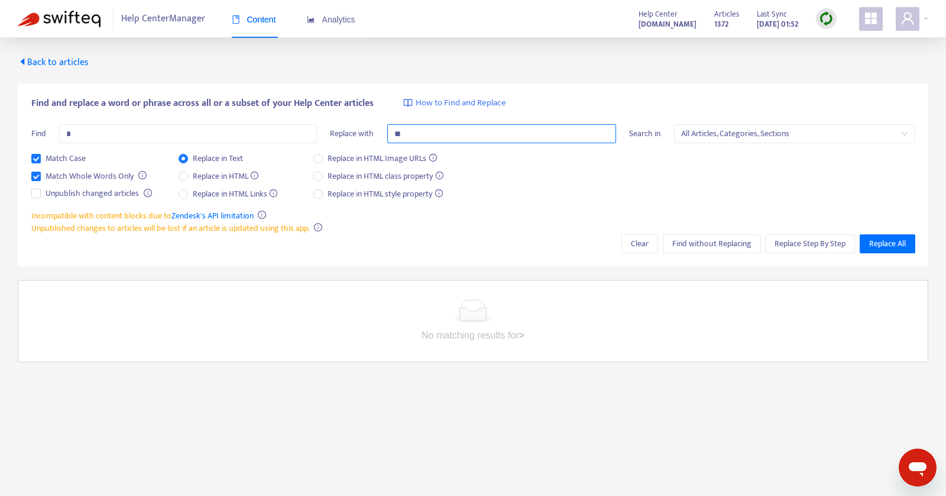
click at [439, 132] on input "*" at bounding box center [501, 133] width 229 height 19
type input "*"
click at [704, 243] on span "Find without Replacing" at bounding box center [711, 243] width 79 height 13
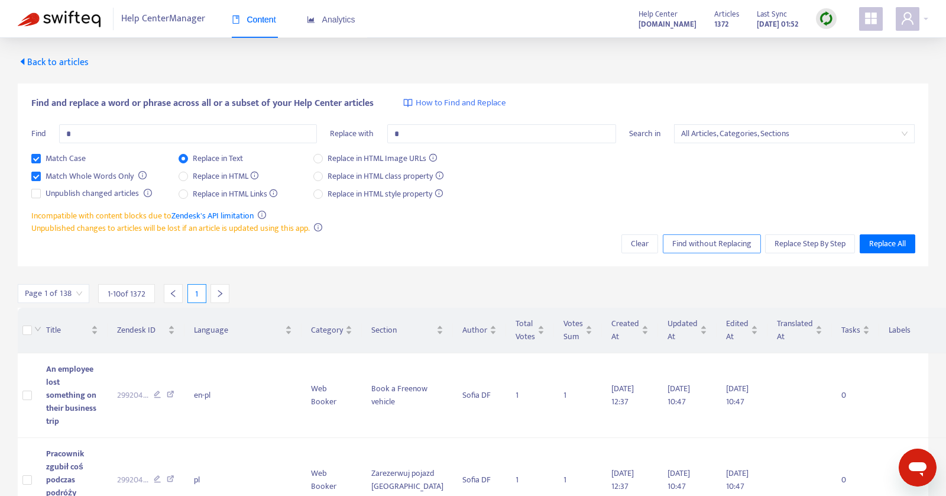
click at [704, 243] on span "Find without Replacing" at bounding box center [711, 243] width 79 height 13
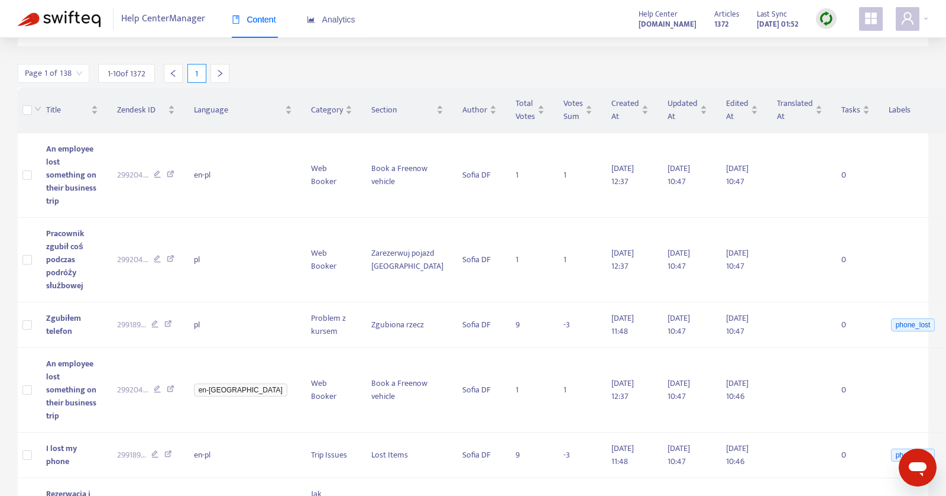
scroll to position [221, 0]
click at [172, 386] on icon at bounding box center [171, 389] width 8 height 11
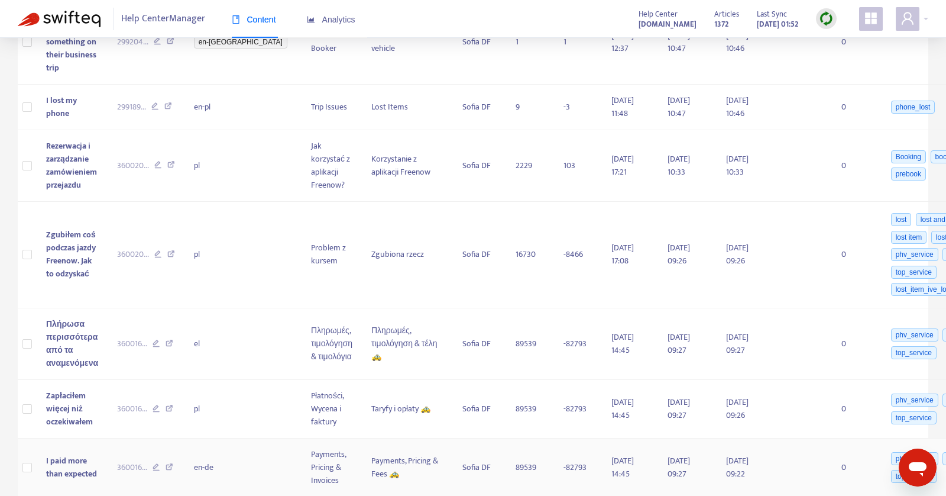
click at [170, 463] on icon at bounding box center [170, 468] width 8 height 11
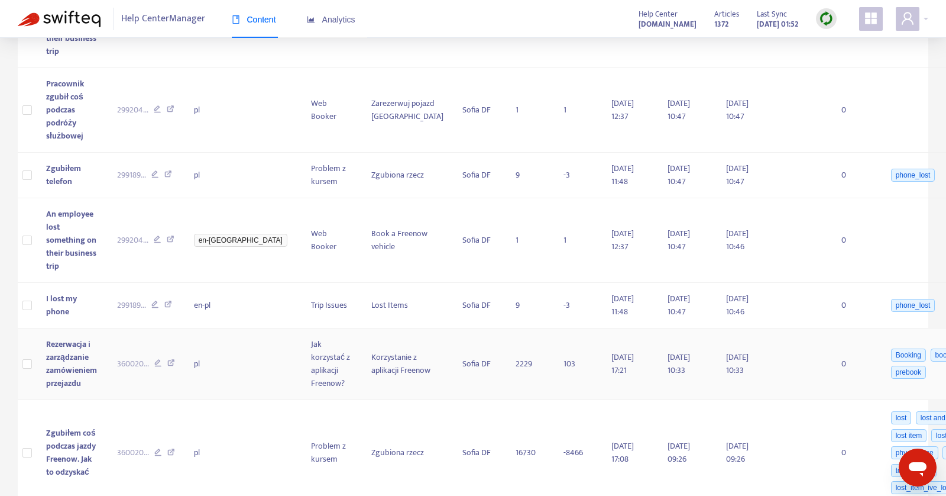
scroll to position [0, 0]
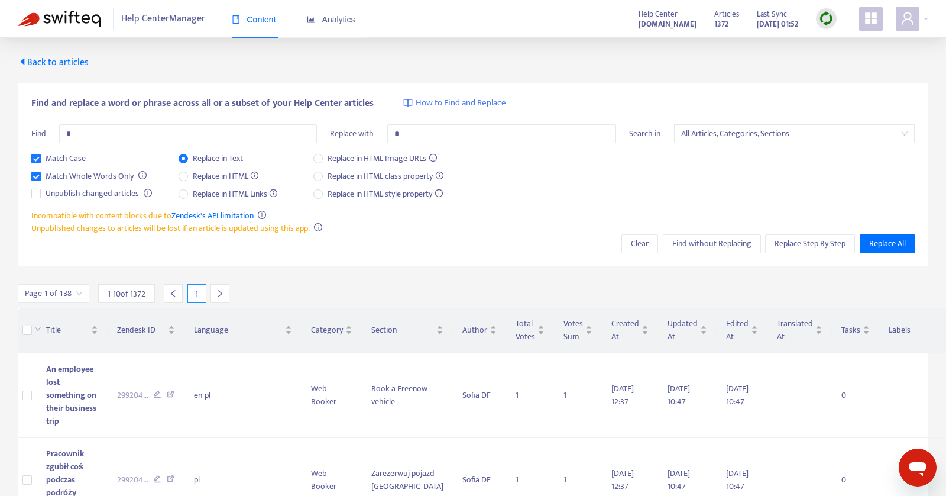
click at [222, 293] on icon "right" at bounding box center [220, 293] width 8 height 8
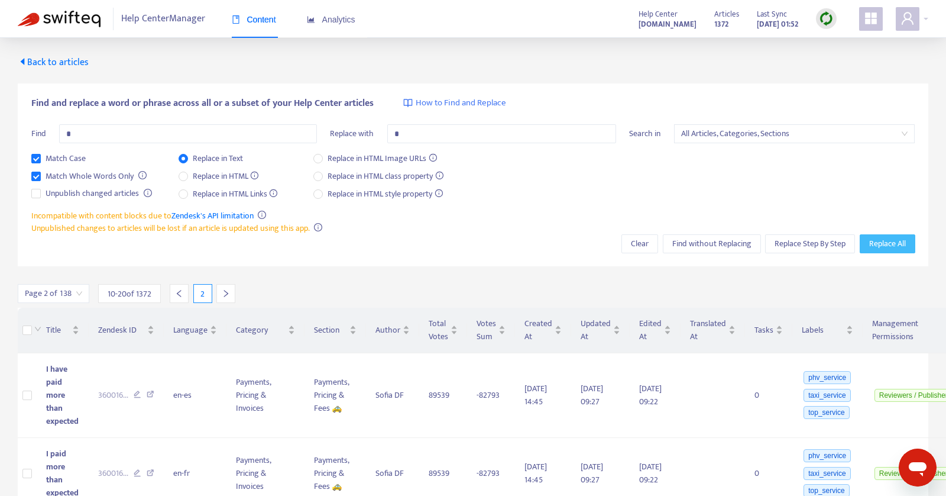
click at [897, 244] on span "Replace All" at bounding box center [887, 243] width 37 height 13
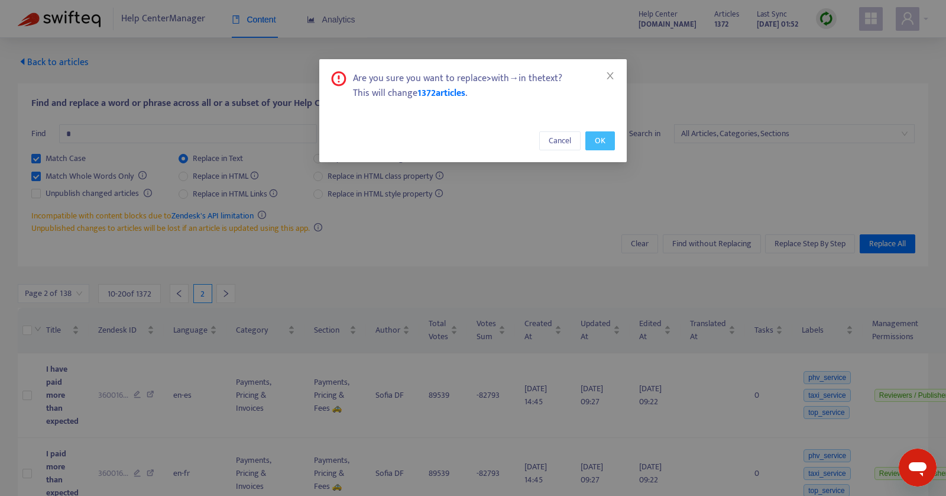
click at [597, 137] on span "OK" at bounding box center [600, 140] width 11 height 13
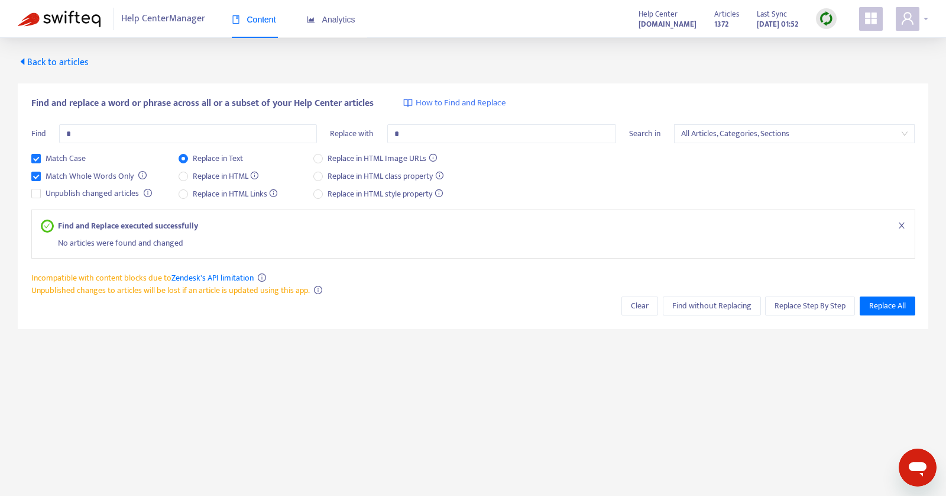
click at [923, 20] on div at bounding box center [912, 19] width 33 height 24
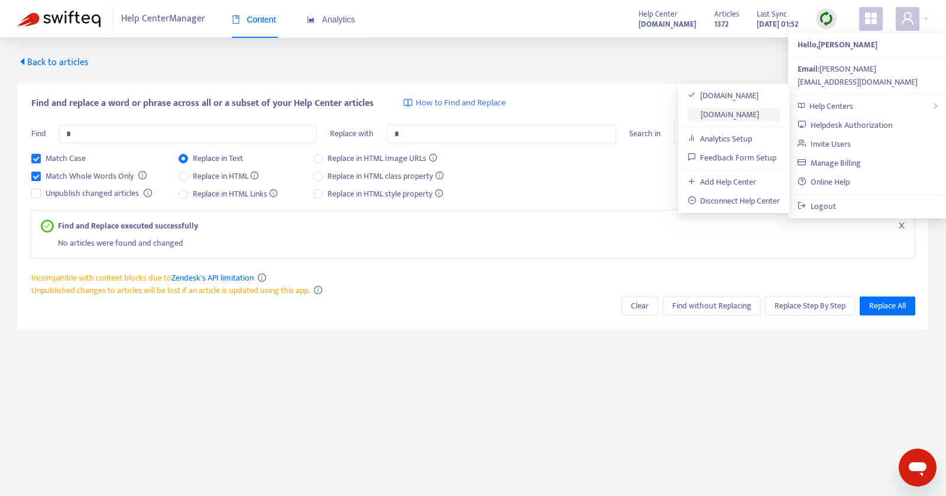
click at [739, 108] on link "[DOMAIN_NAME]" at bounding box center [724, 115] width 72 height 14
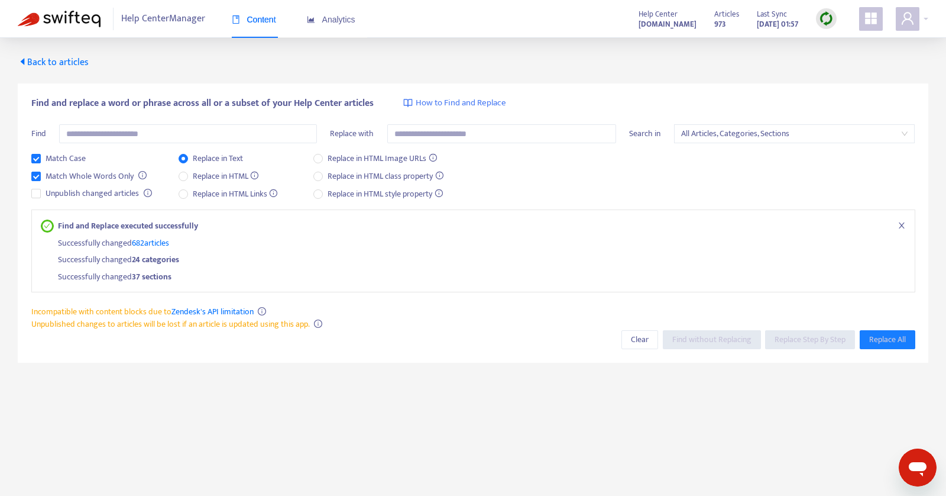
click at [61, 60] on span "Back to articles" at bounding box center [53, 62] width 71 height 16
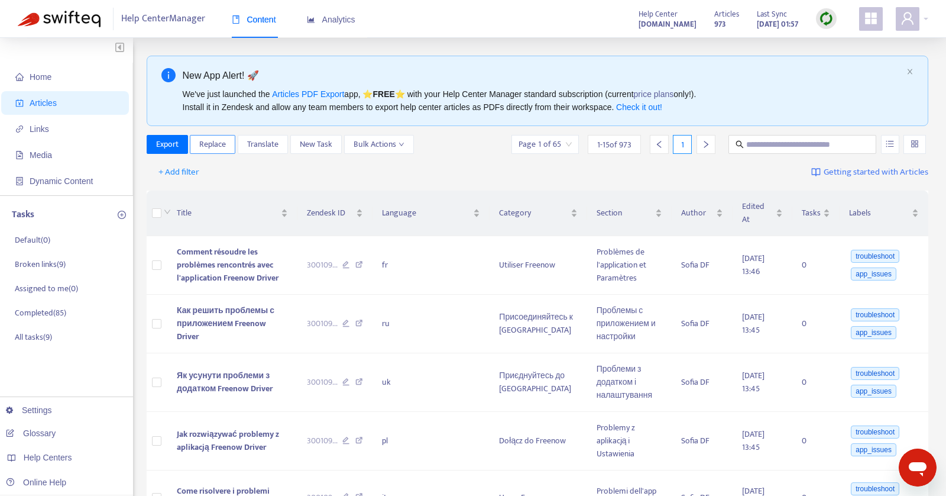
click at [213, 144] on span "Replace" at bounding box center [212, 144] width 27 height 13
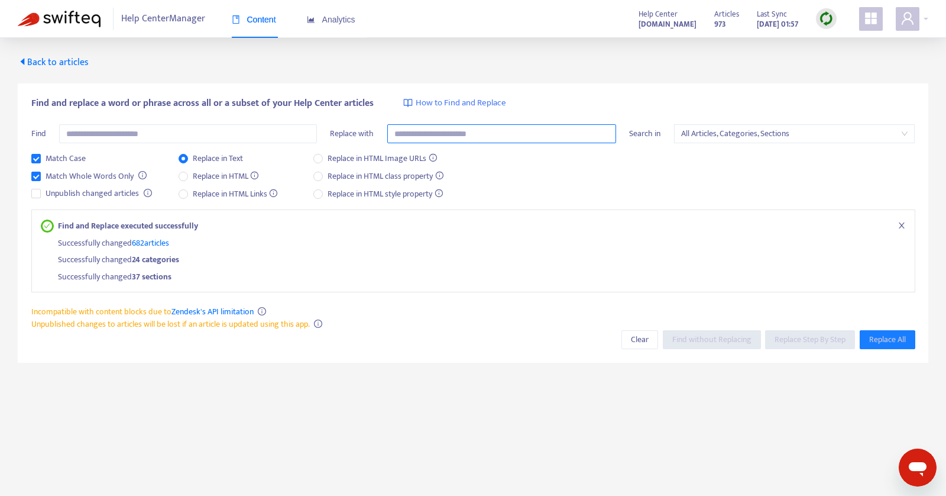
click at [477, 132] on input "text" at bounding box center [501, 133] width 229 height 19
paste input "*"
type input "*"
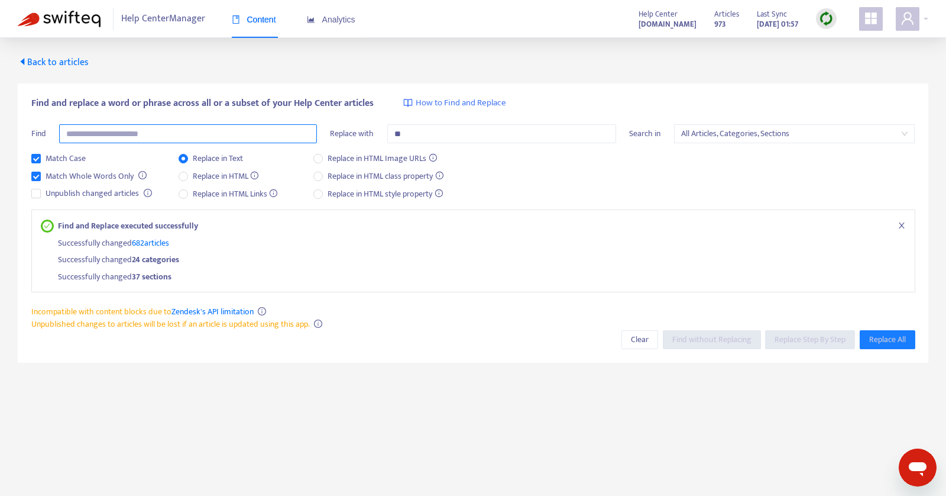
click at [255, 134] on input "text" at bounding box center [188, 133] width 258 height 19
type input "*"
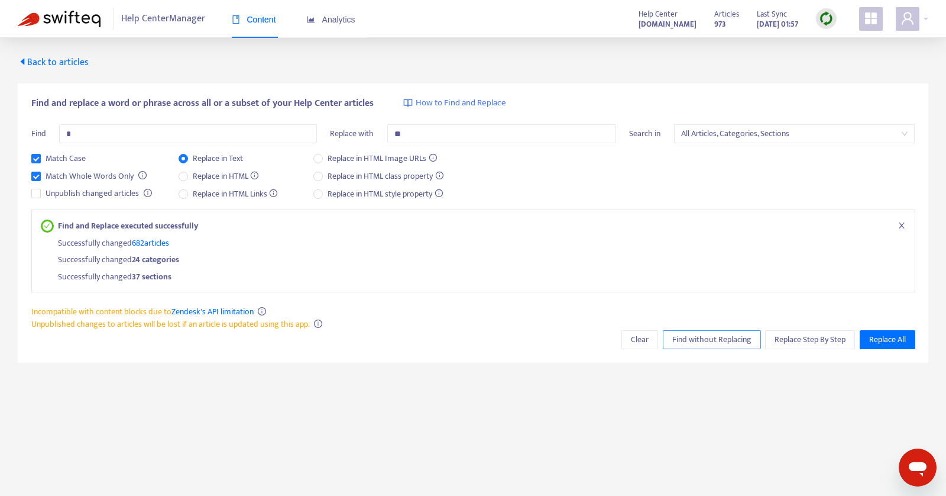
click at [692, 335] on span "Find without Replacing" at bounding box center [711, 339] width 79 height 13
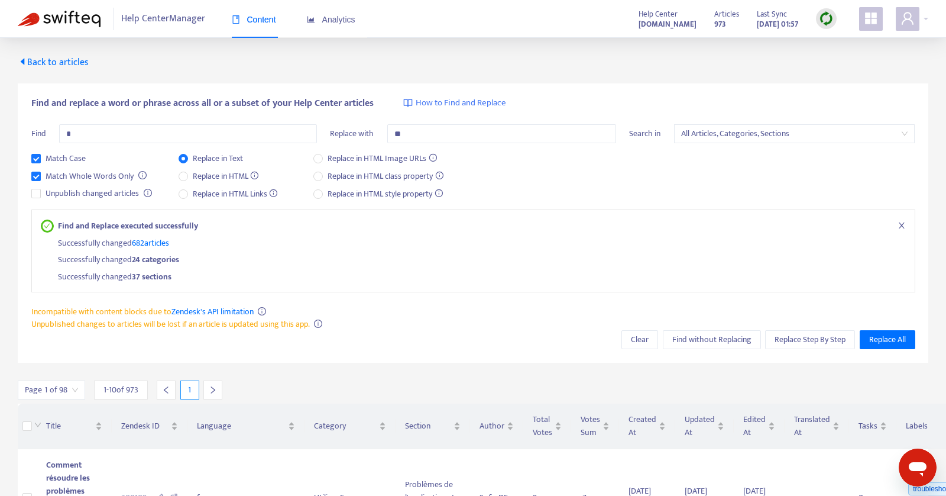
click at [215, 392] on icon "right" at bounding box center [213, 390] width 8 height 8
click at [215, 392] on icon "right" at bounding box center [219, 390] width 8 height 8
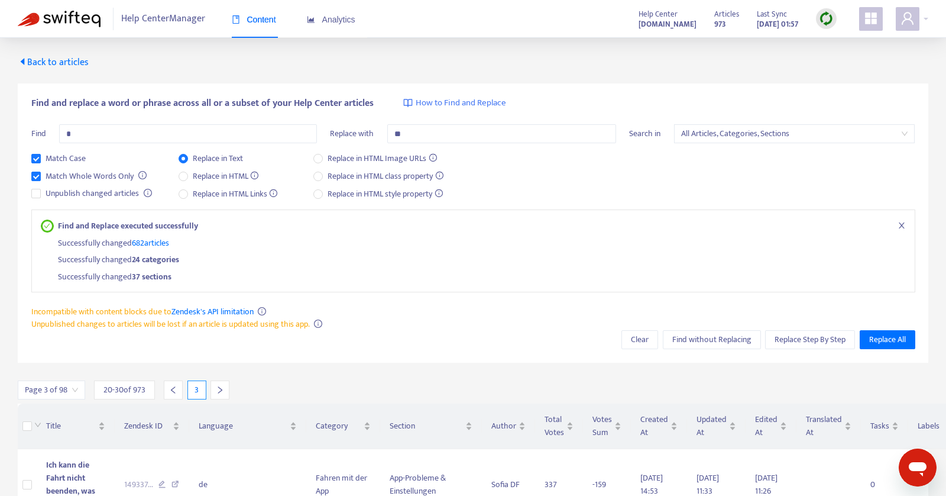
click at [216, 392] on icon "right" at bounding box center [220, 390] width 8 height 8
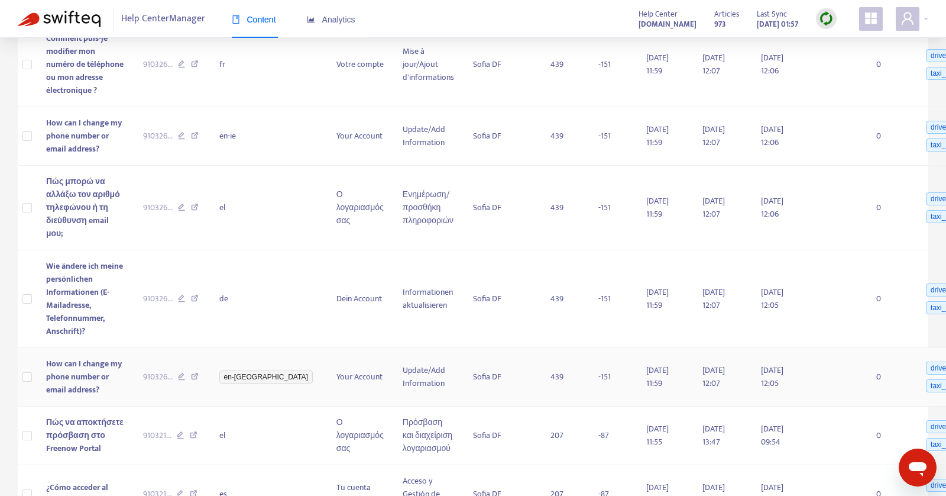
scroll to position [412, 0]
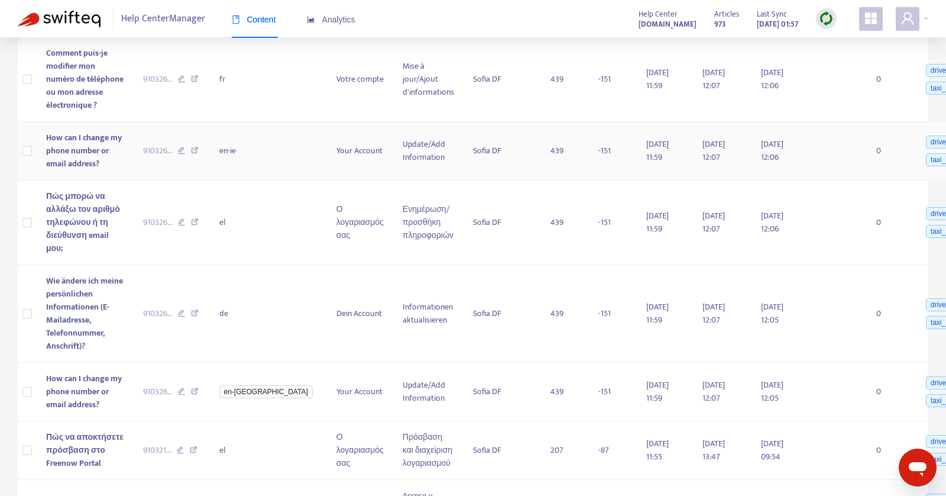
click at [191, 157] on icon at bounding box center [195, 152] width 8 height 11
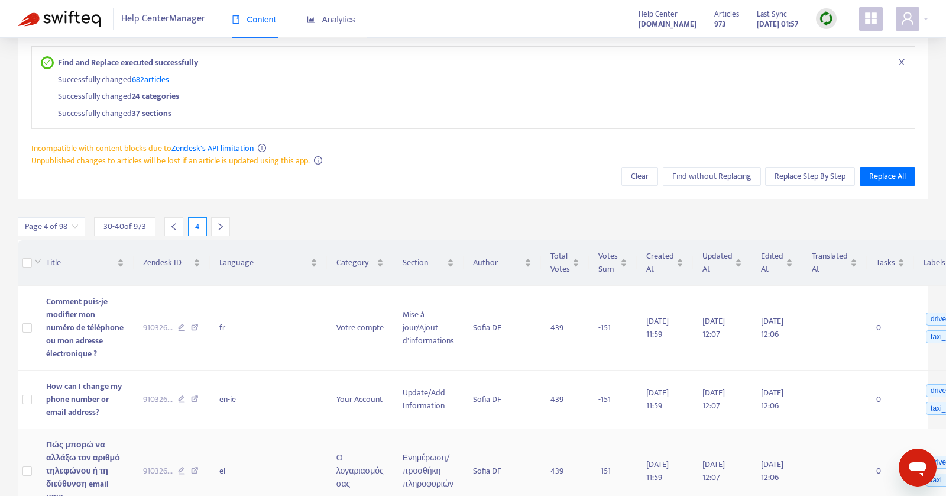
scroll to position [0, 0]
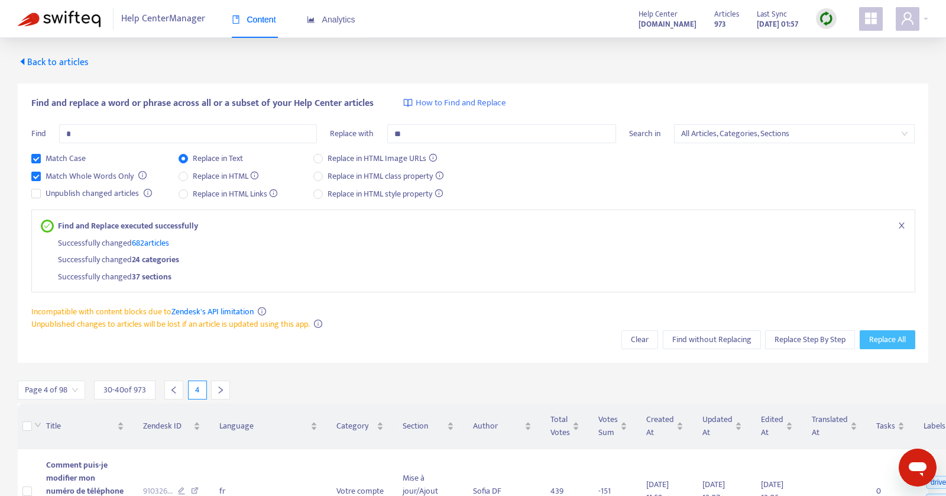
click at [899, 338] on span "Replace All" at bounding box center [887, 339] width 37 height 13
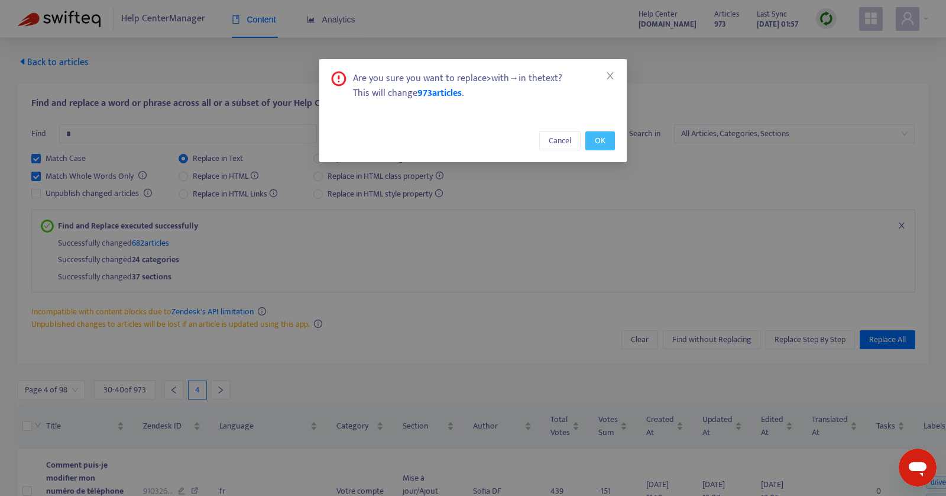
click at [606, 141] on span "OK" at bounding box center [600, 140] width 11 height 13
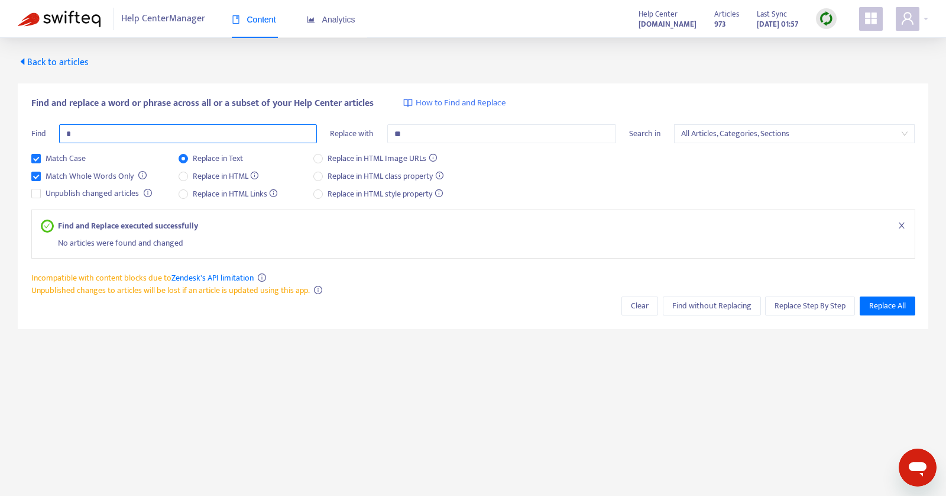
click at [128, 137] on input "*" at bounding box center [188, 133] width 258 height 19
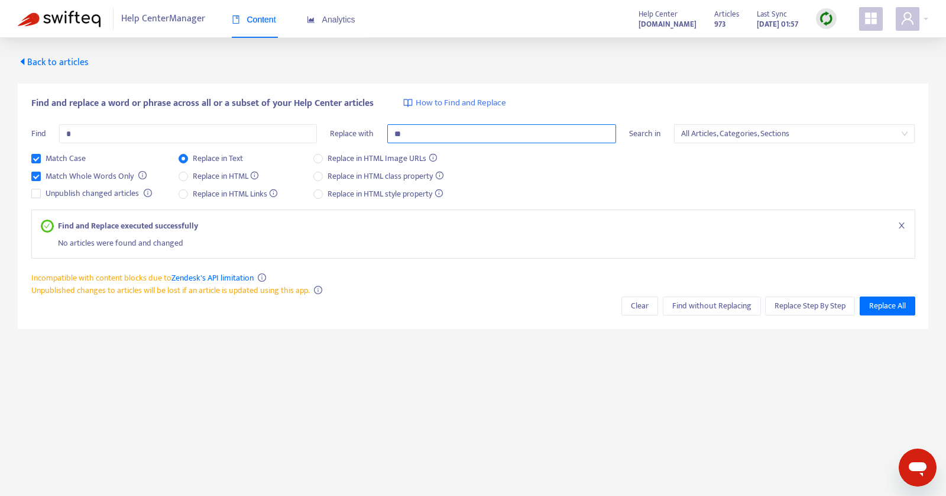
click at [468, 134] on input "*" at bounding box center [501, 133] width 229 height 19
click at [694, 304] on span "Find without Replacing" at bounding box center [711, 305] width 79 height 13
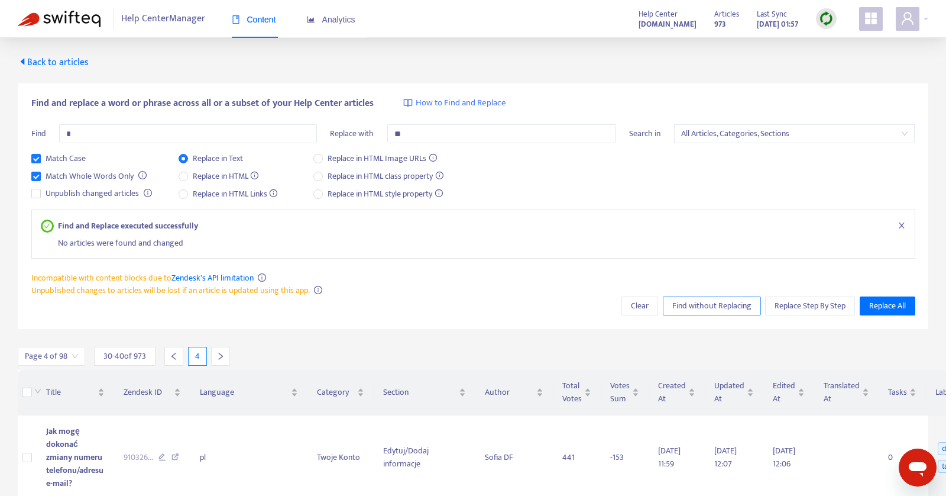
click at [694, 304] on span "Find without Replacing" at bounding box center [711, 305] width 79 height 13
click at [878, 305] on span "Replace All" at bounding box center [887, 305] width 37 height 13
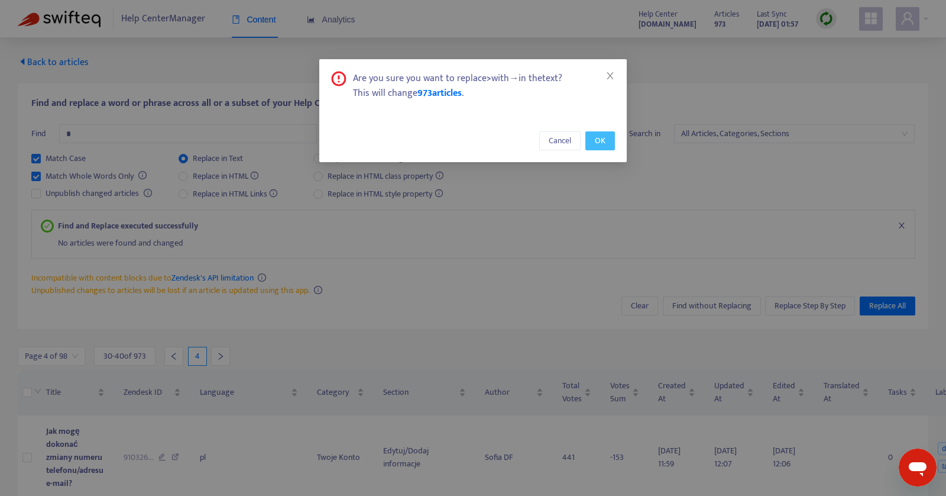
click at [604, 143] on span "OK" at bounding box center [600, 140] width 11 height 13
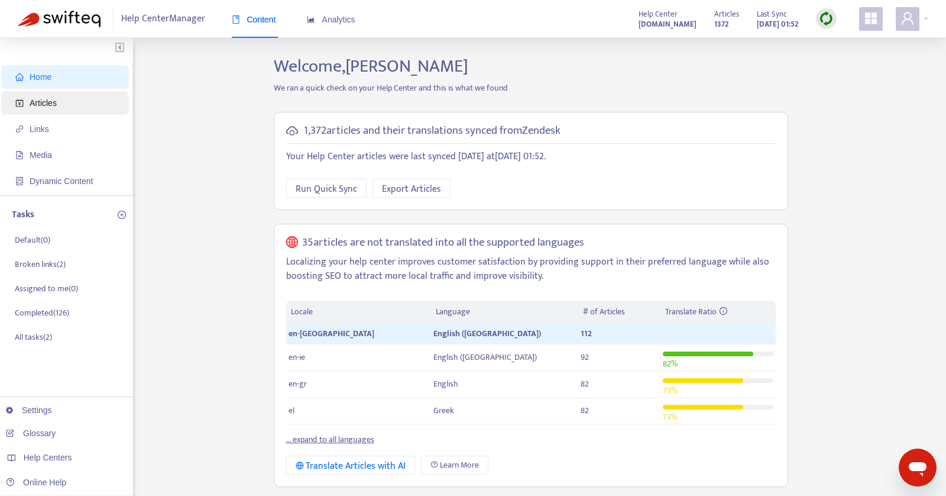
click at [57, 101] on span "Articles" at bounding box center [43, 102] width 27 height 9
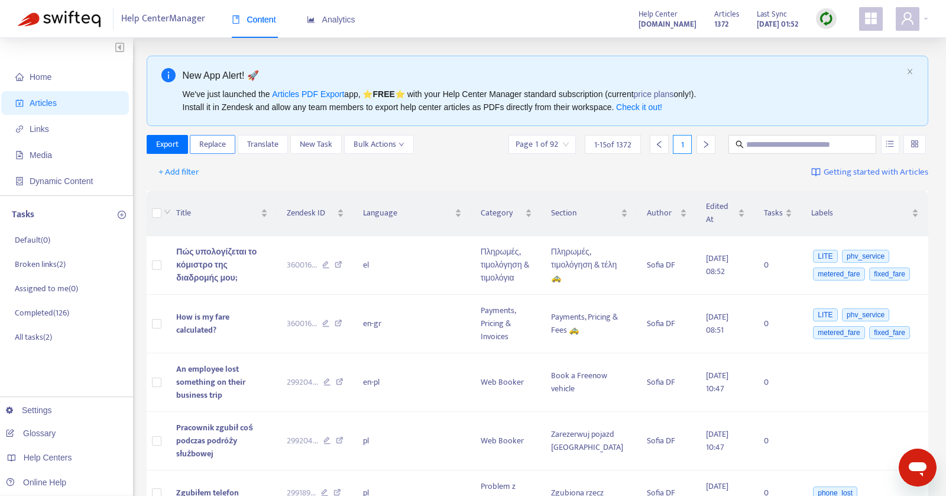
click at [215, 138] on span "Replace" at bounding box center [212, 144] width 27 height 13
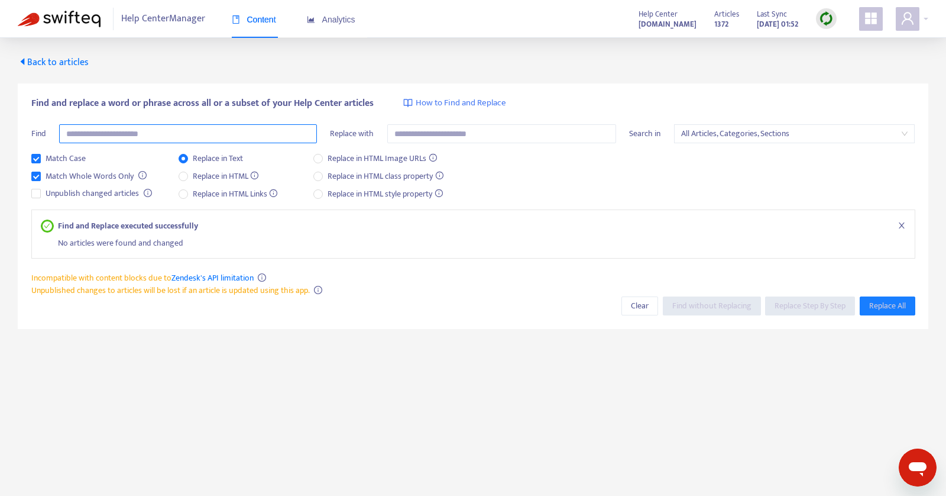
click at [214, 137] on input "text" at bounding box center [188, 133] width 258 height 19
type input "*"
paste input "*"
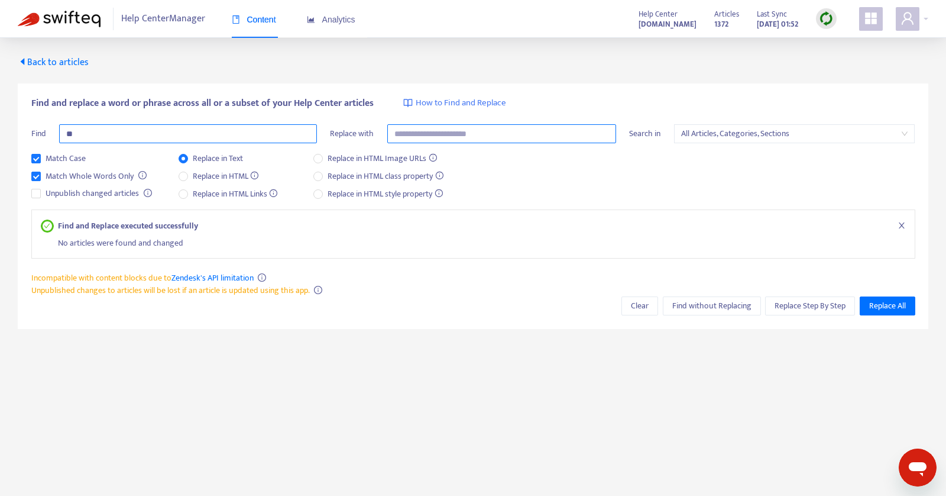
type input "*"
click at [413, 135] on input "text" at bounding box center [501, 133] width 229 height 19
type input "*"
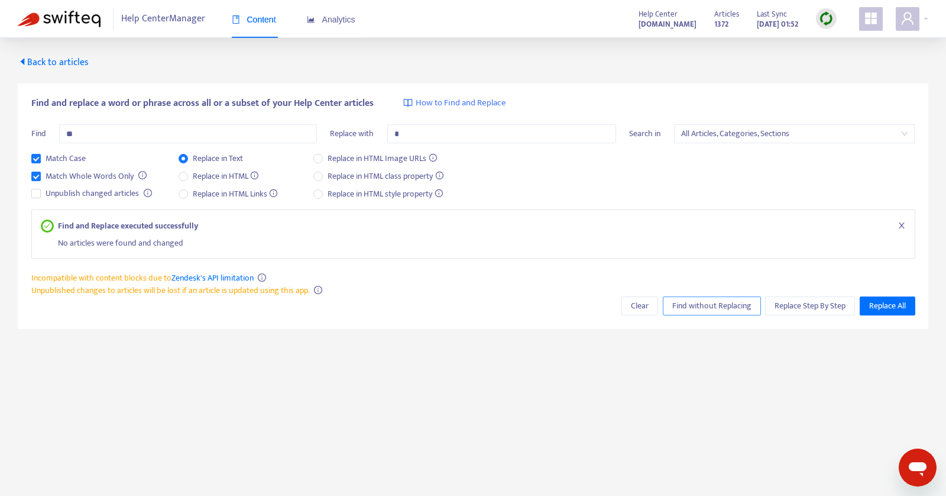
click at [694, 305] on span "Find without Replacing" at bounding box center [711, 305] width 79 height 13
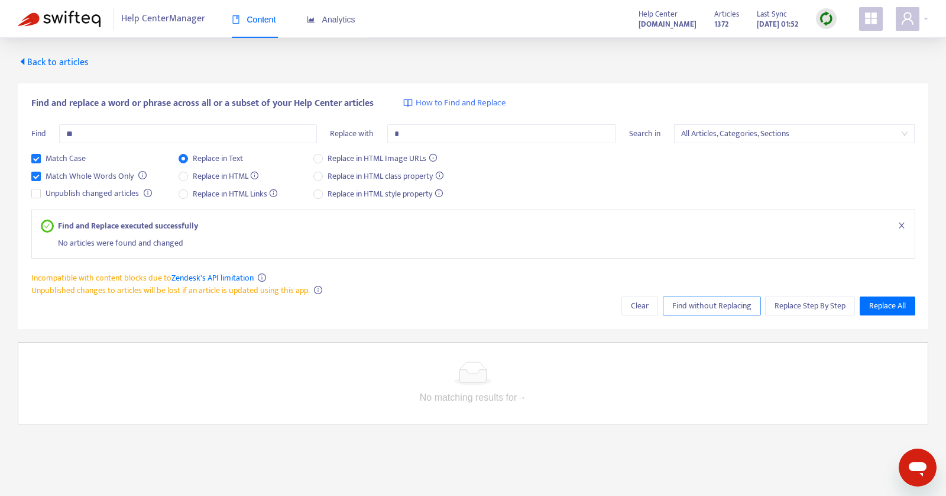
click at [694, 305] on span "Find without Replacing" at bounding box center [711, 305] width 79 height 13
click at [826, 22] on img at bounding box center [826, 18] width 15 height 15
click at [841, 58] on link "Full Sync" at bounding box center [847, 62] width 43 height 14
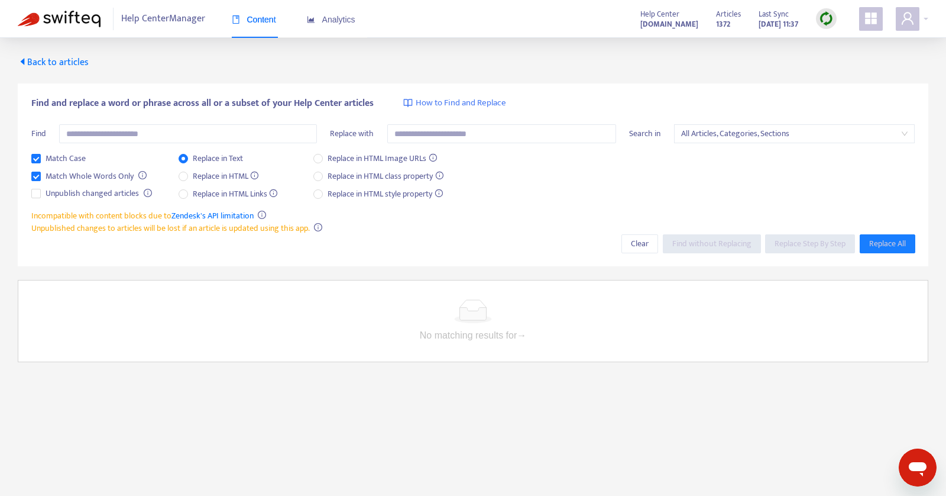
click at [77, 15] on img at bounding box center [59, 19] width 83 height 17
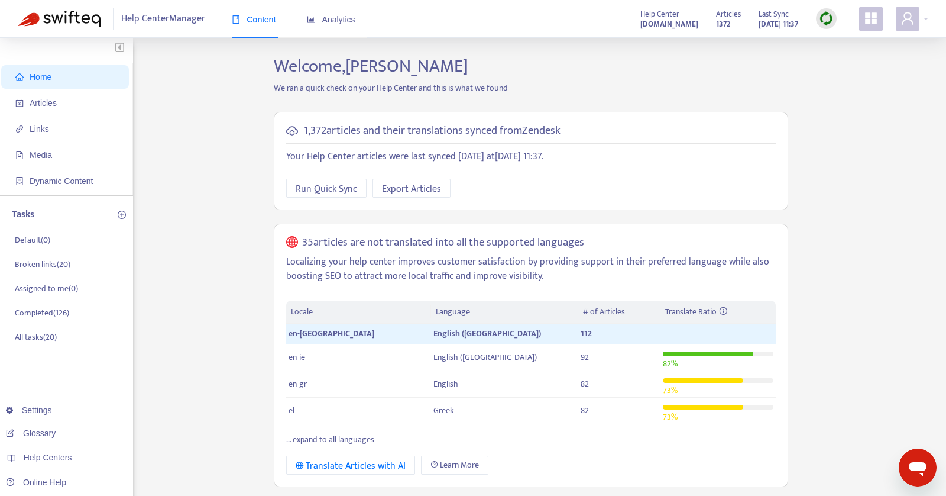
click at [64, 89] on ul "Home Articles Links Media Dynamic Content" at bounding box center [66, 129] width 133 height 132
click at [64, 105] on span "Articles" at bounding box center [67, 103] width 104 height 24
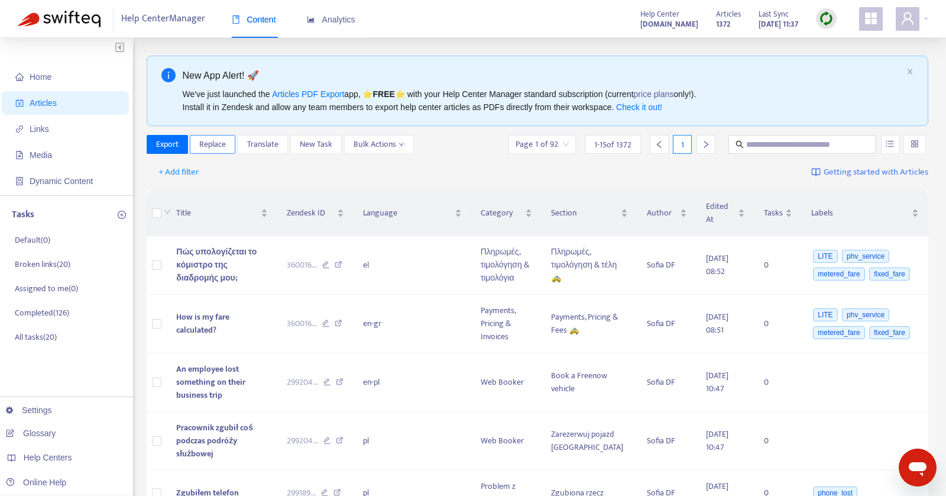
click at [218, 140] on span "Replace" at bounding box center [212, 144] width 27 height 13
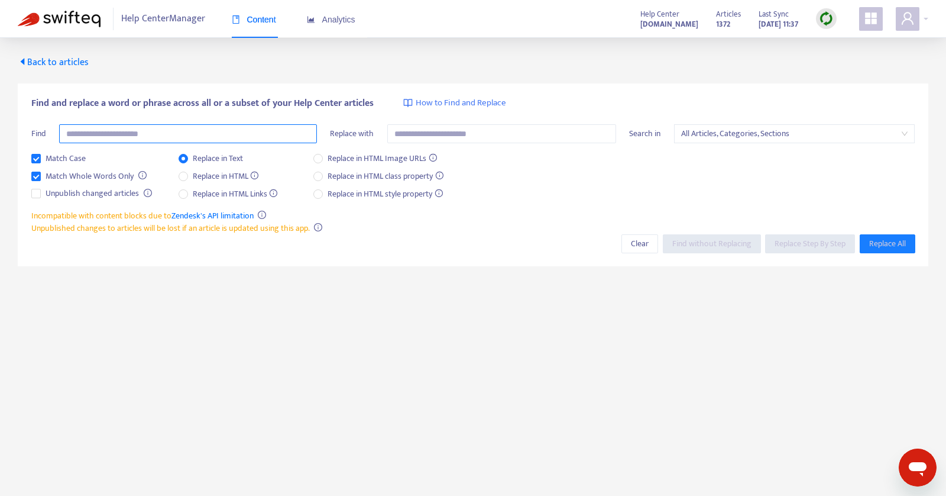
click at [143, 138] on input "text" at bounding box center [188, 133] width 258 height 19
paste input "*"
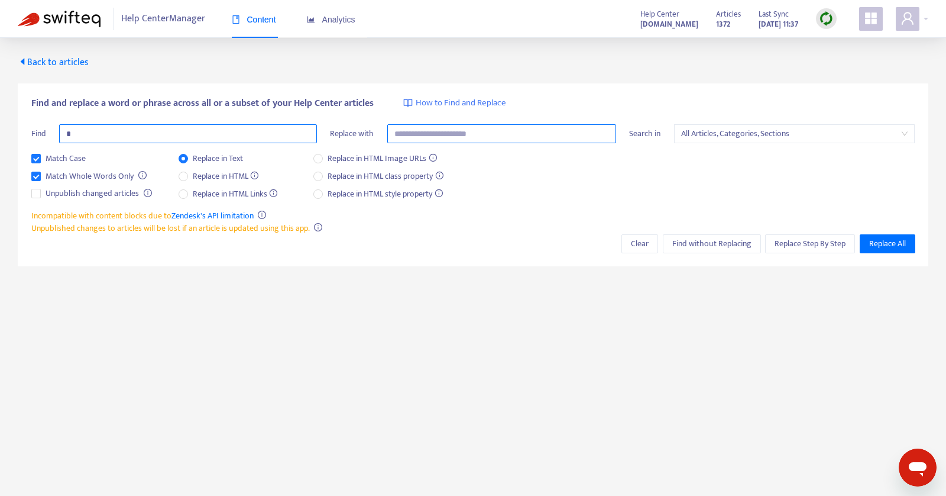
type input "*"
click at [468, 137] on input "text" at bounding box center [501, 133] width 229 height 19
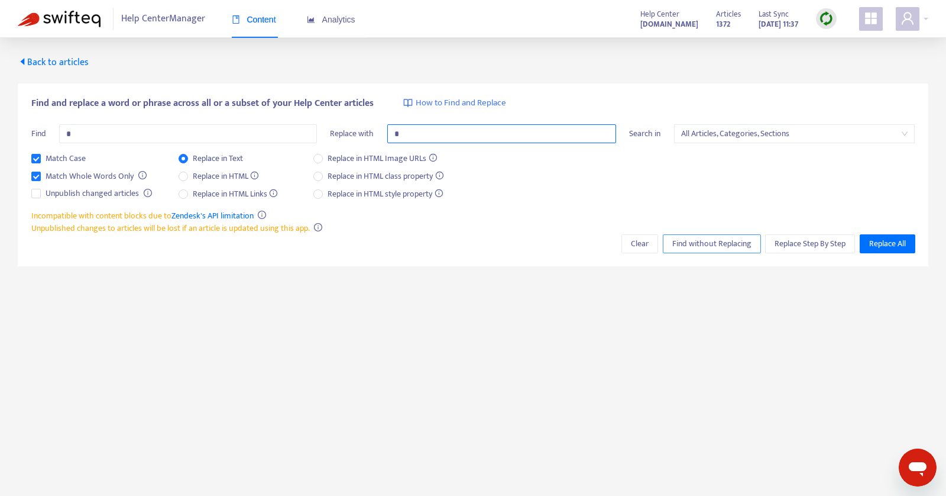
type input "*"
click at [724, 244] on span "Find without Replacing" at bounding box center [711, 243] width 79 height 13
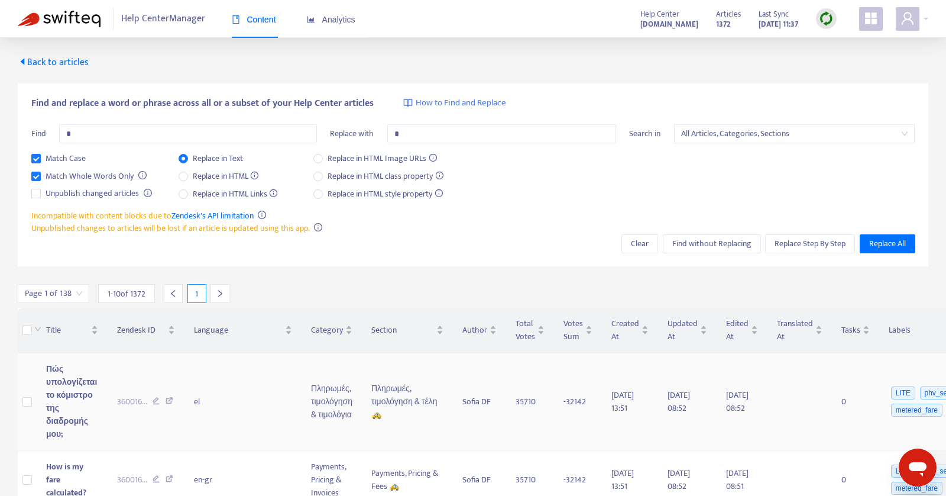
click at [172, 399] on icon at bounding box center [170, 402] width 8 height 11
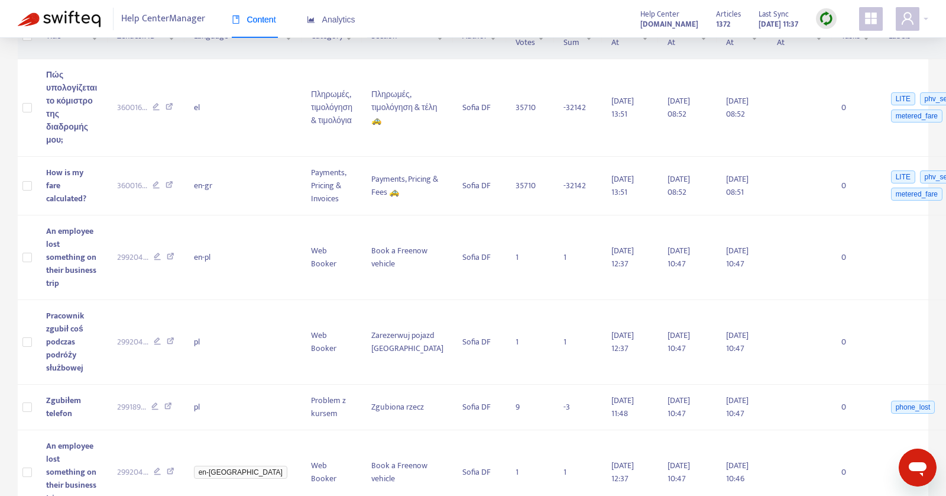
scroll to position [341, 0]
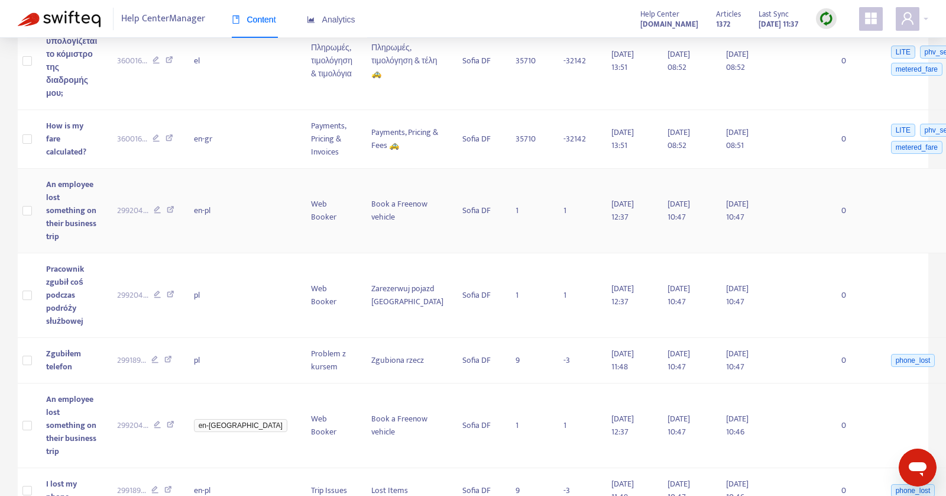
click at [174, 208] on icon at bounding box center [171, 211] width 8 height 11
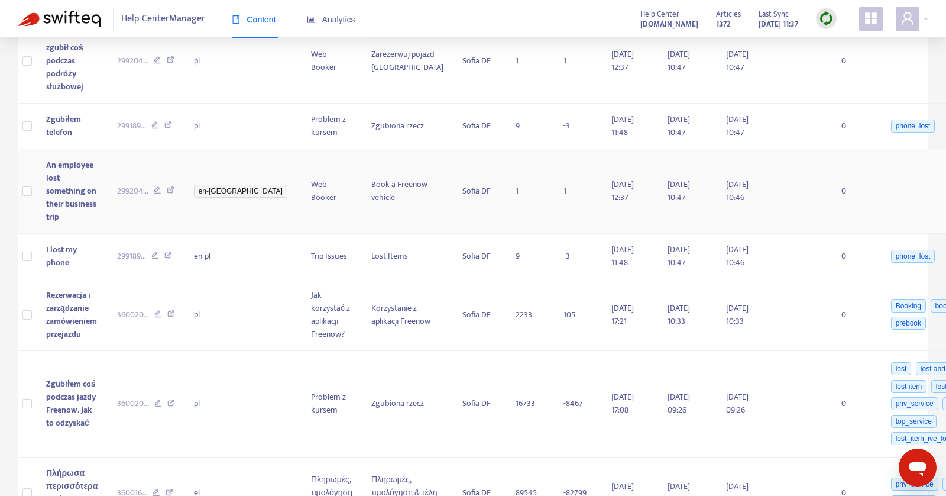
scroll to position [607, 0]
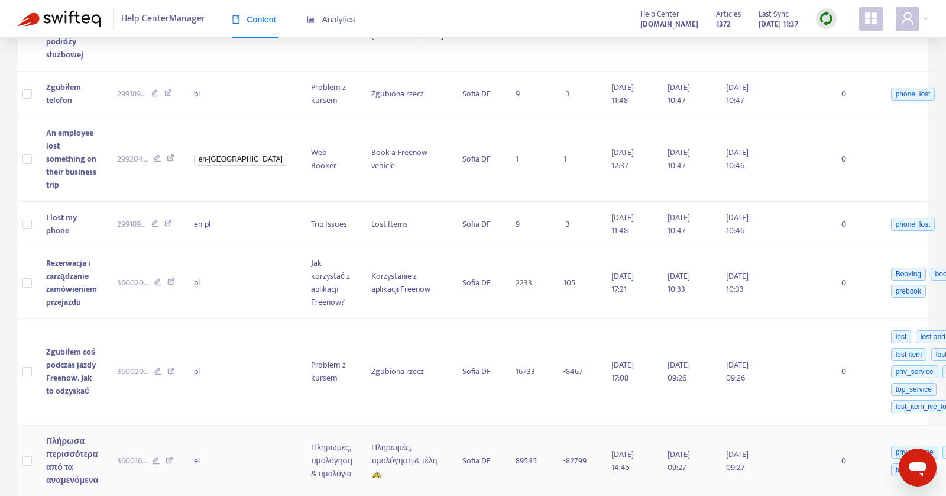
click at [171, 457] on icon at bounding box center [170, 462] width 8 height 11
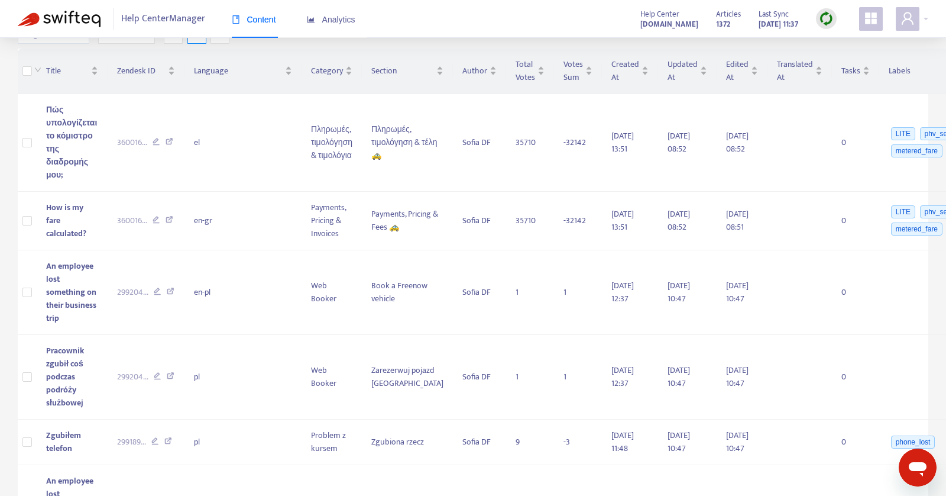
scroll to position [0, 0]
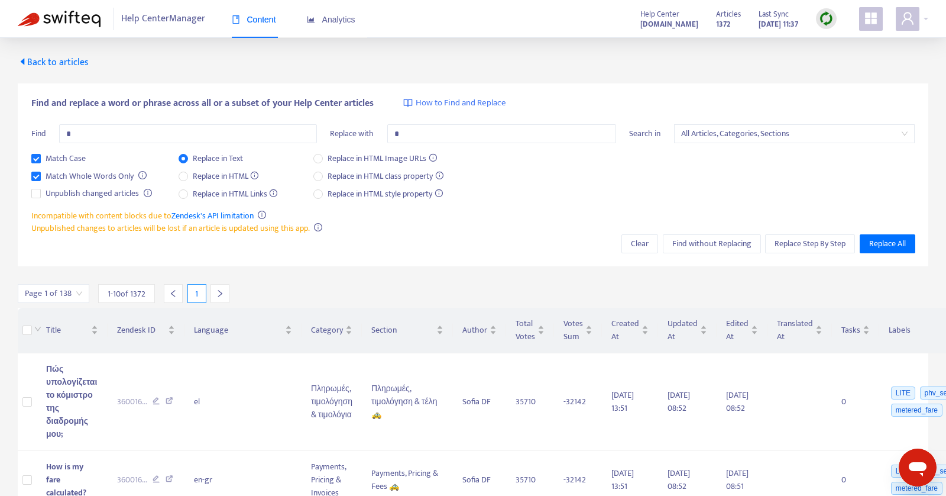
click at [216, 291] on icon "right" at bounding box center [220, 293] width 8 height 8
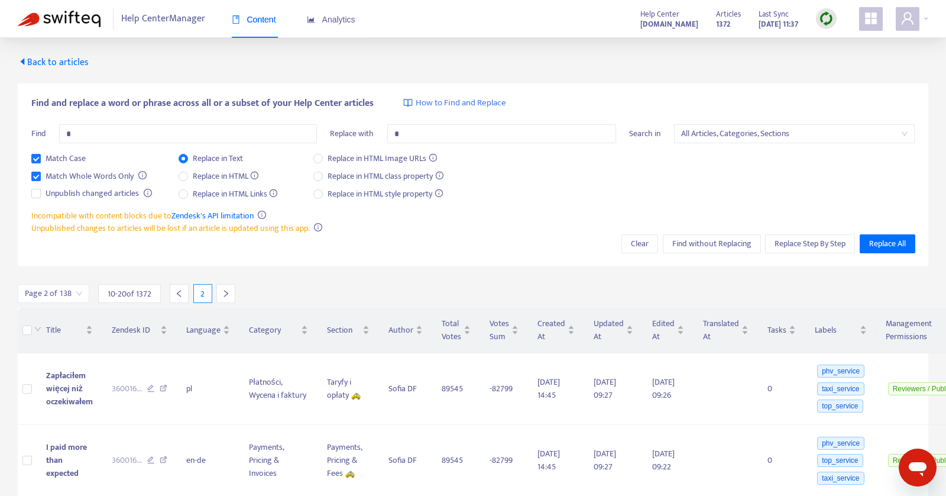
click at [224, 292] on icon "right" at bounding box center [226, 293] width 8 height 8
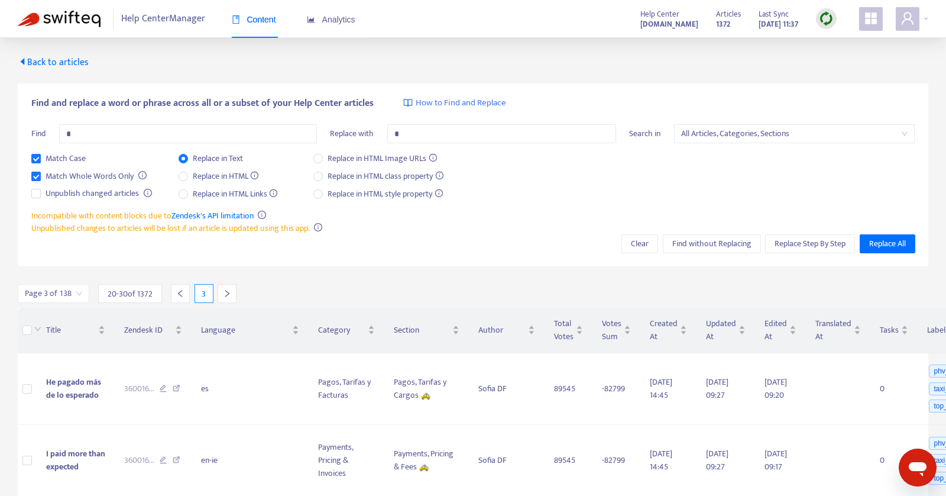
click at [224, 292] on icon "right" at bounding box center [227, 293] width 8 height 8
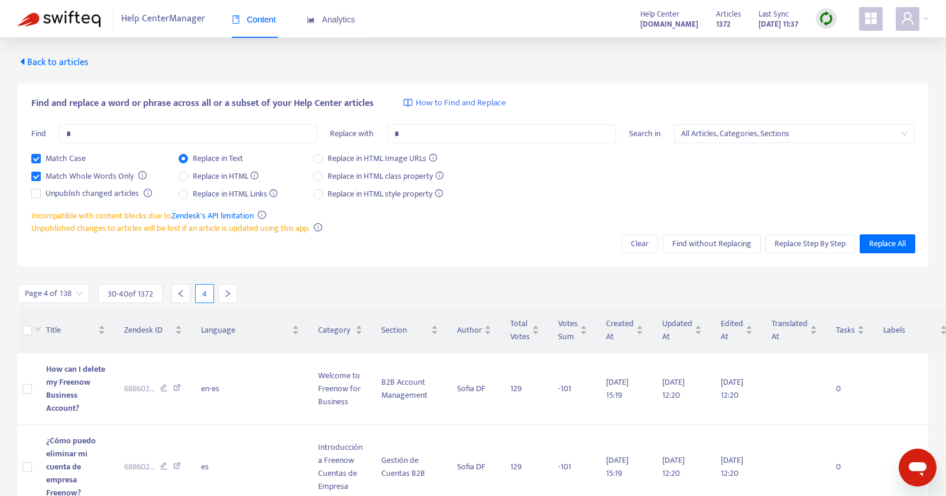
click at [185, 292] on div at bounding box center [181, 293] width 19 height 19
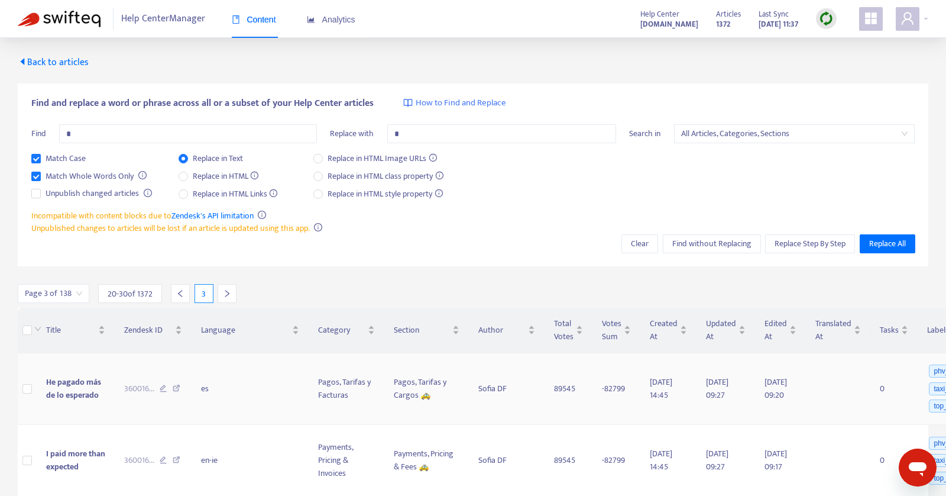
click at [173, 390] on icon at bounding box center [177, 389] width 8 height 11
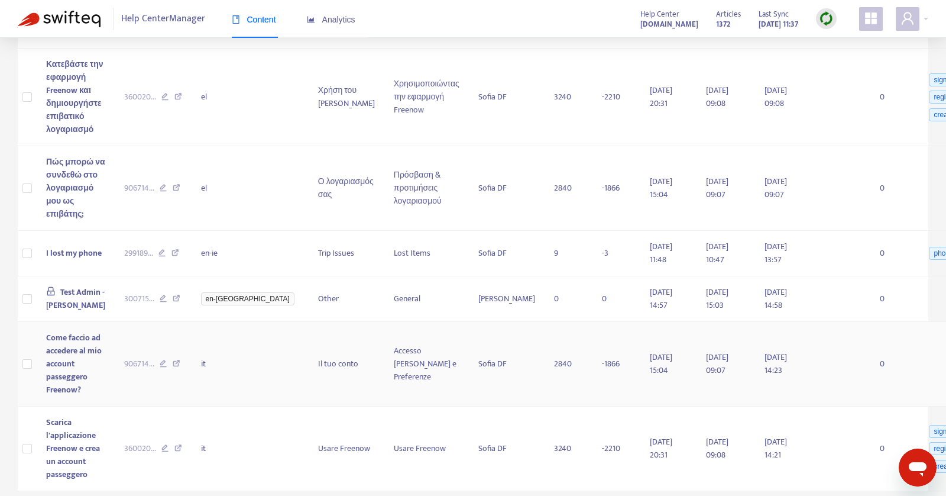
click at [174, 362] on icon at bounding box center [177, 365] width 8 height 11
click at [912, 27] on span at bounding box center [908, 19] width 24 height 24
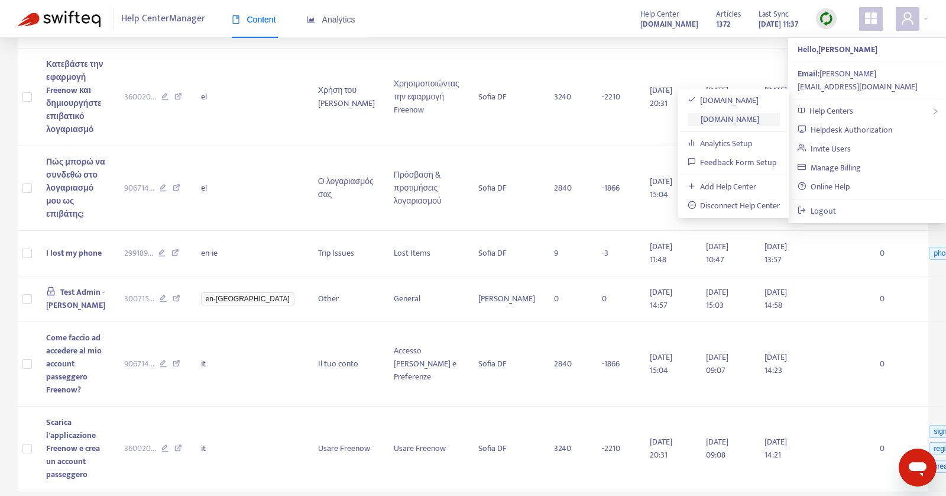
click at [714, 115] on link "[DOMAIN_NAME]" at bounding box center [724, 119] width 72 height 14
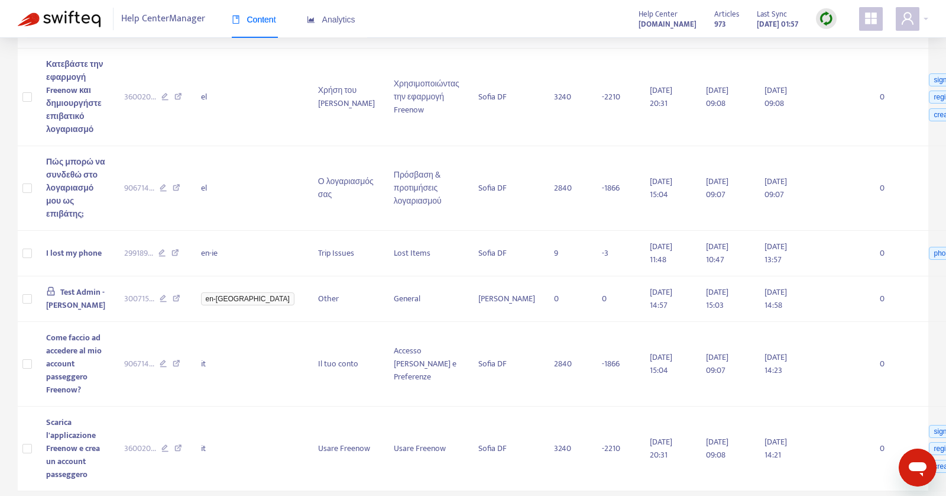
click at [827, 21] on img at bounding box center [826, 18] width 15 height 15
click at [843, 60] on link "Full Sync" at bounding box center [847, 67] width 43 height 14
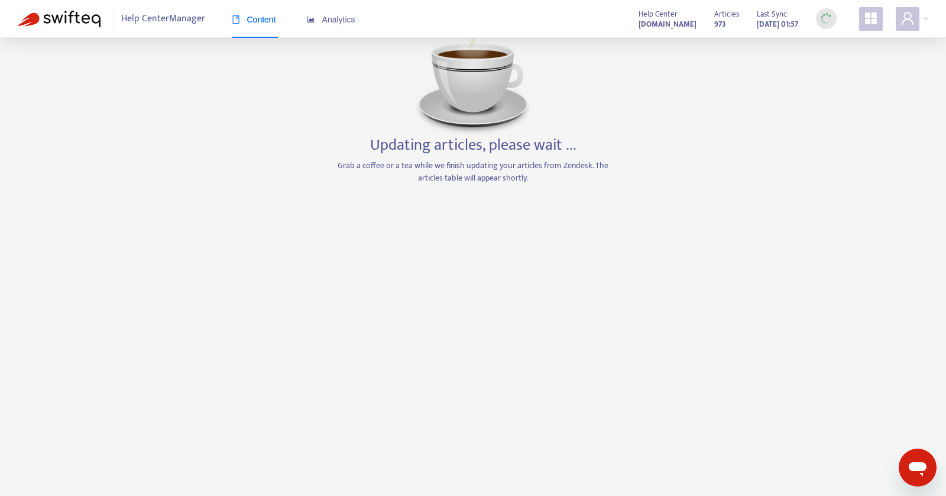
scroll to position [37, 0]
